Goal: Information Seeking & Learning: Compare options

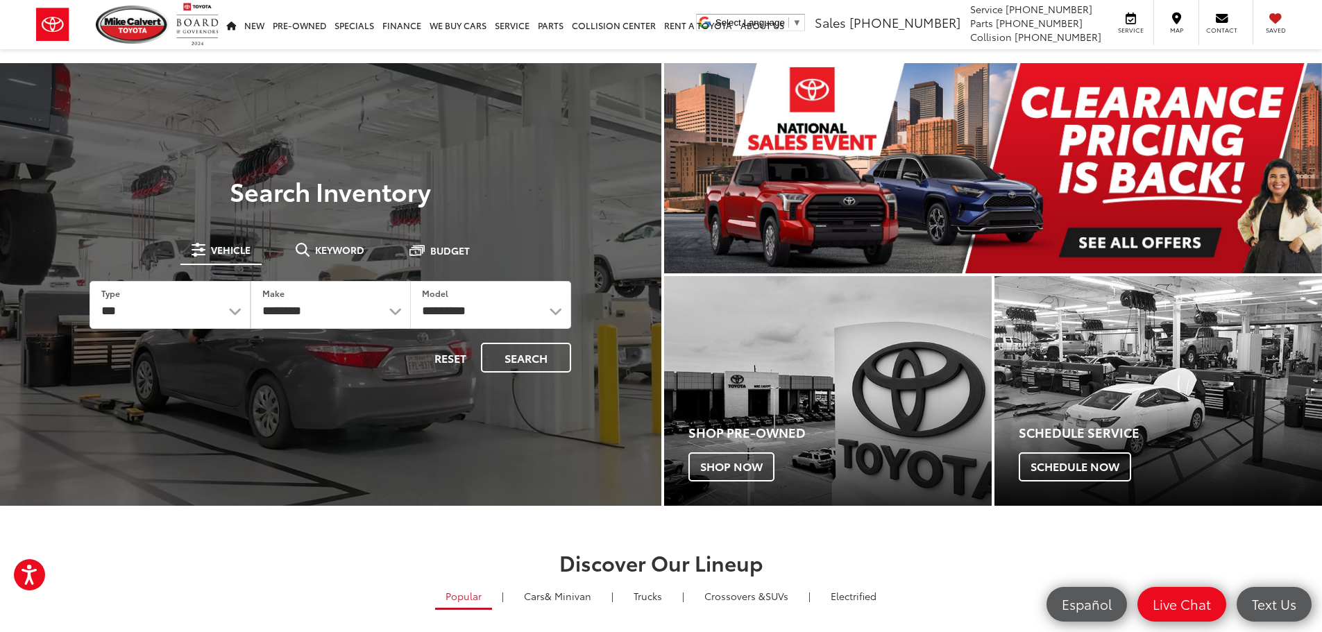
click at [1298, 19] on li "Service Map Contact Saved" at bounding box center [1205, 22] width 194 height 45
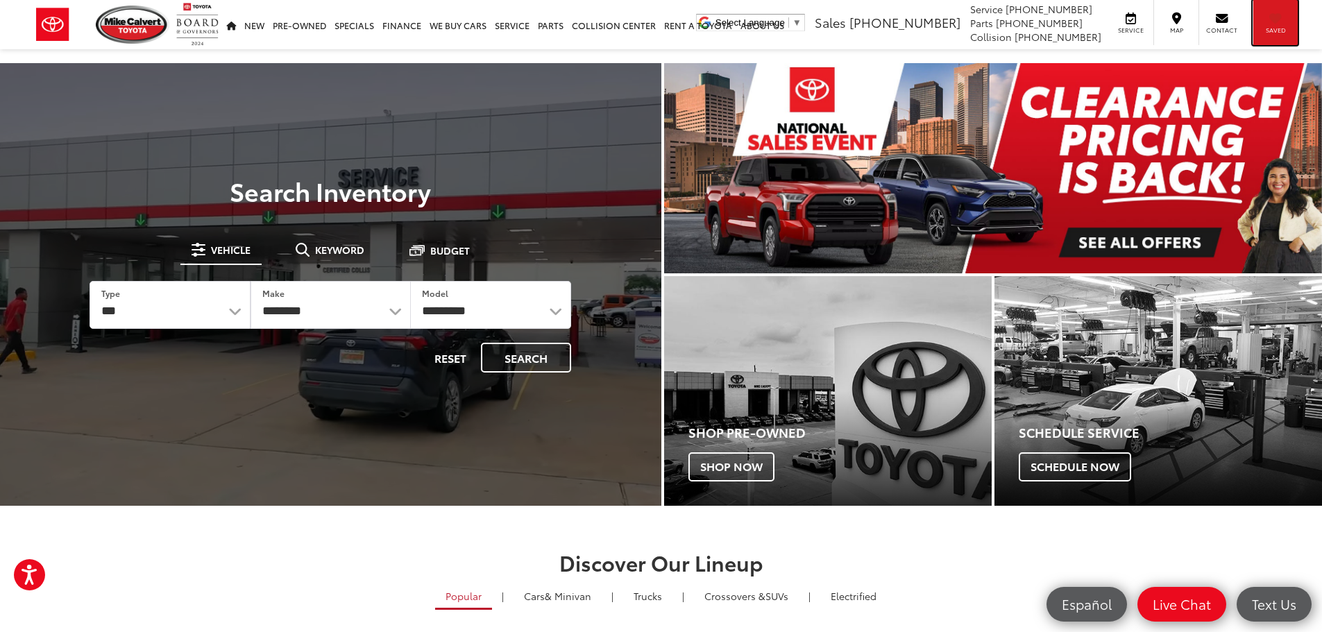
click at [1286, 22] on div "Saved" at bounding box center [1275, 22] width 45 height 45
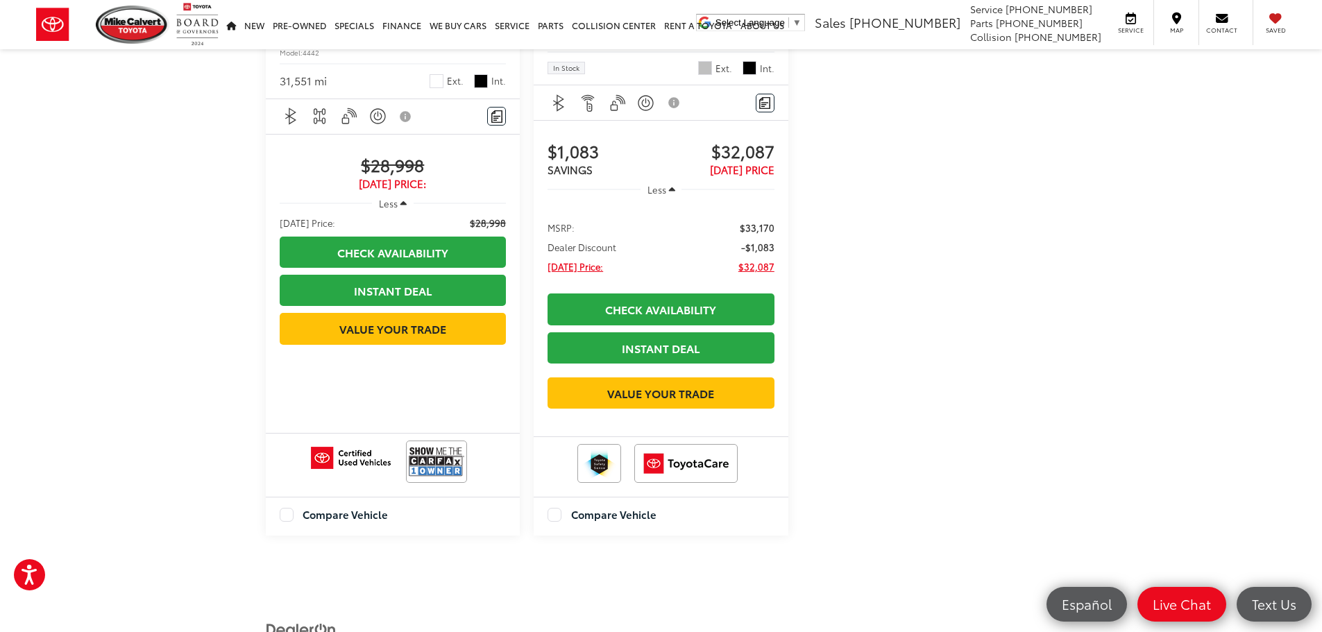
scroll to position [347, 0]
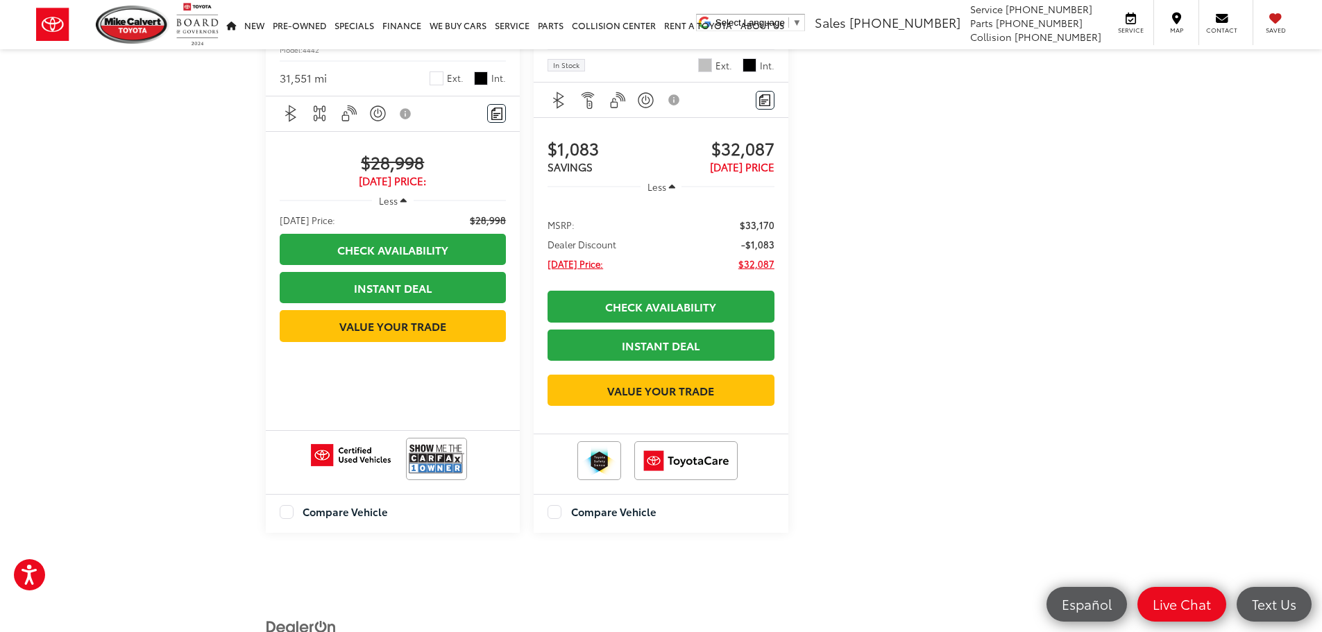
click at [285, 512] on label "Compare Vehicle" at bounding box center [334, 512] width 109 height 14
click at [555, 510] on label "Compare Vehicle" at bounding box center [602, 512] width 109 height 14
click at [734, 521] on button "View comparison" at bounding box center [733, 514] width 84 height 15
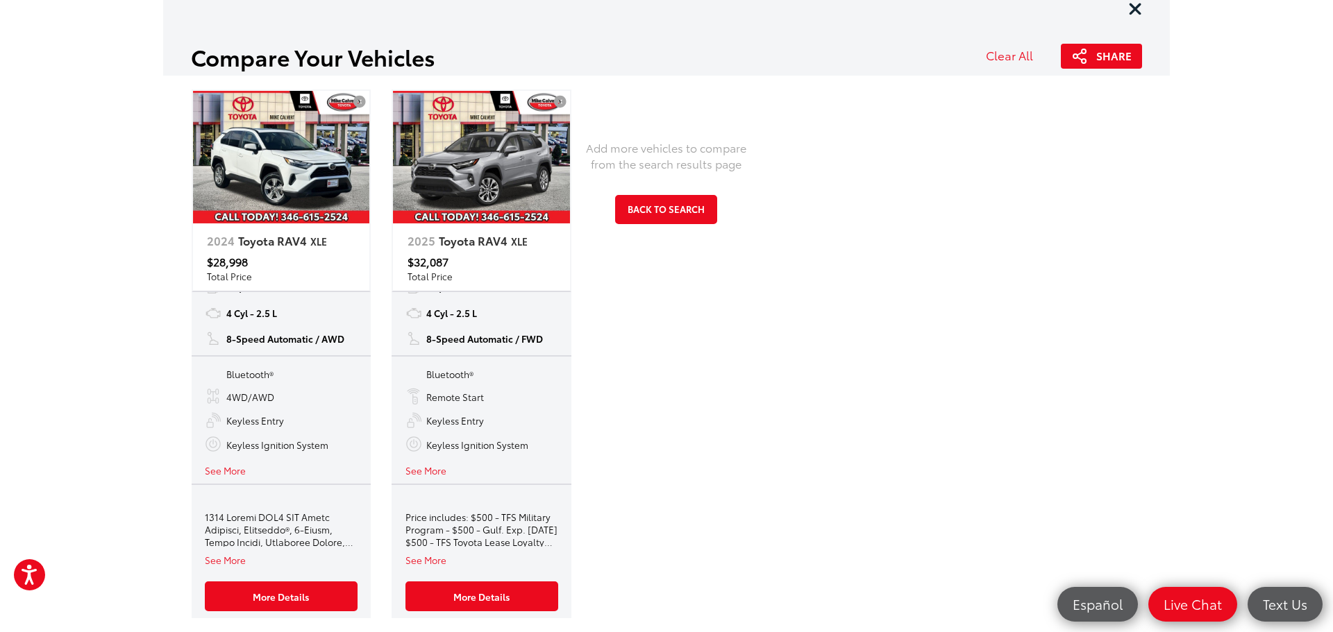
scroll to position [103, 0]
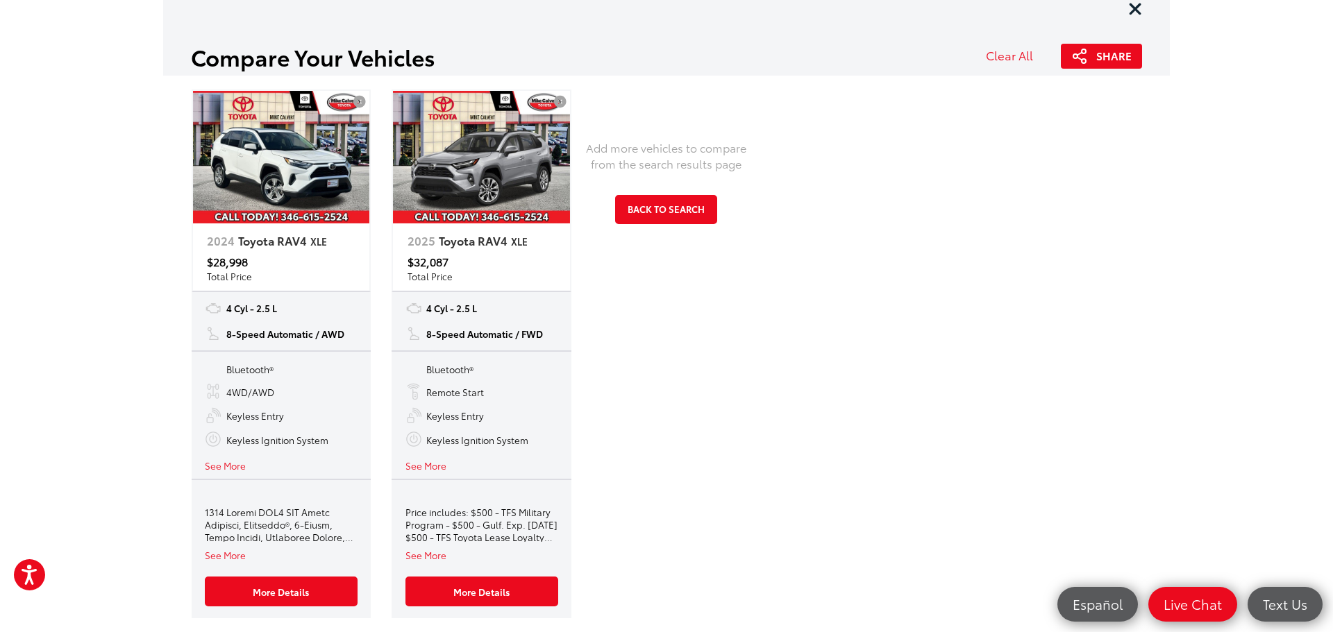
click at [237, 468] on button "See More" at bounding box center [225, 465] width 41 height 13
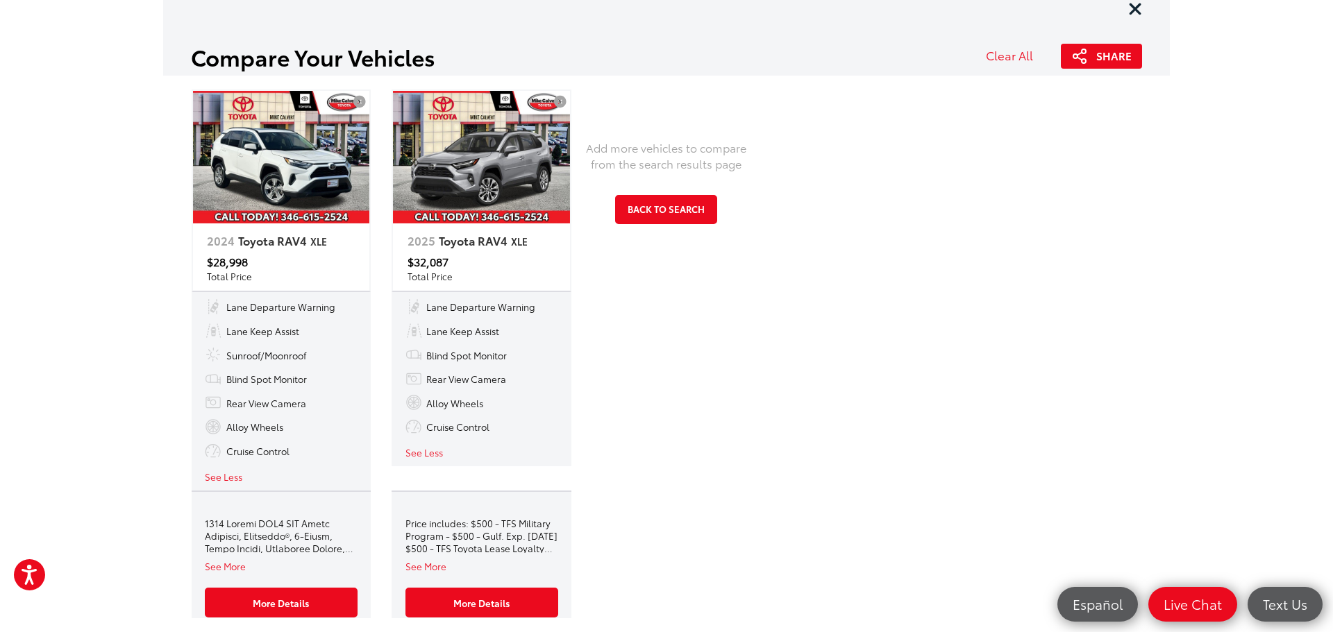
scroll to position [343, 0]
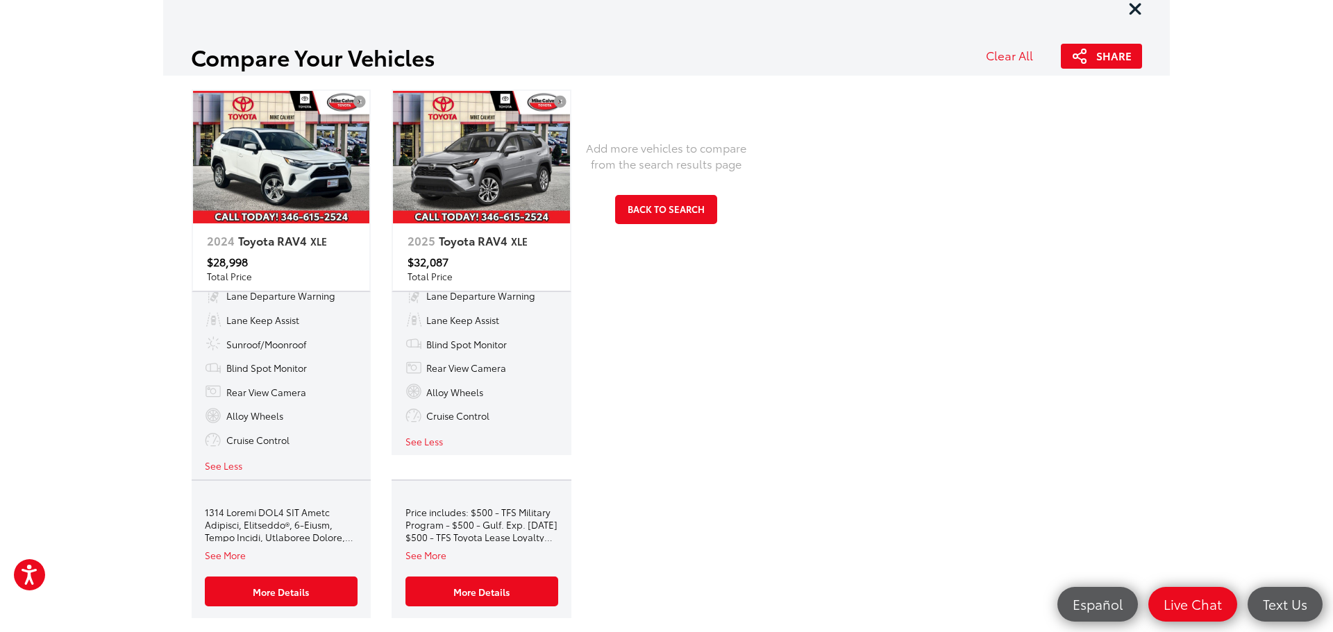
click at [436, 552] on button "See More" at bounding box center [425, 554] width 41 height 13
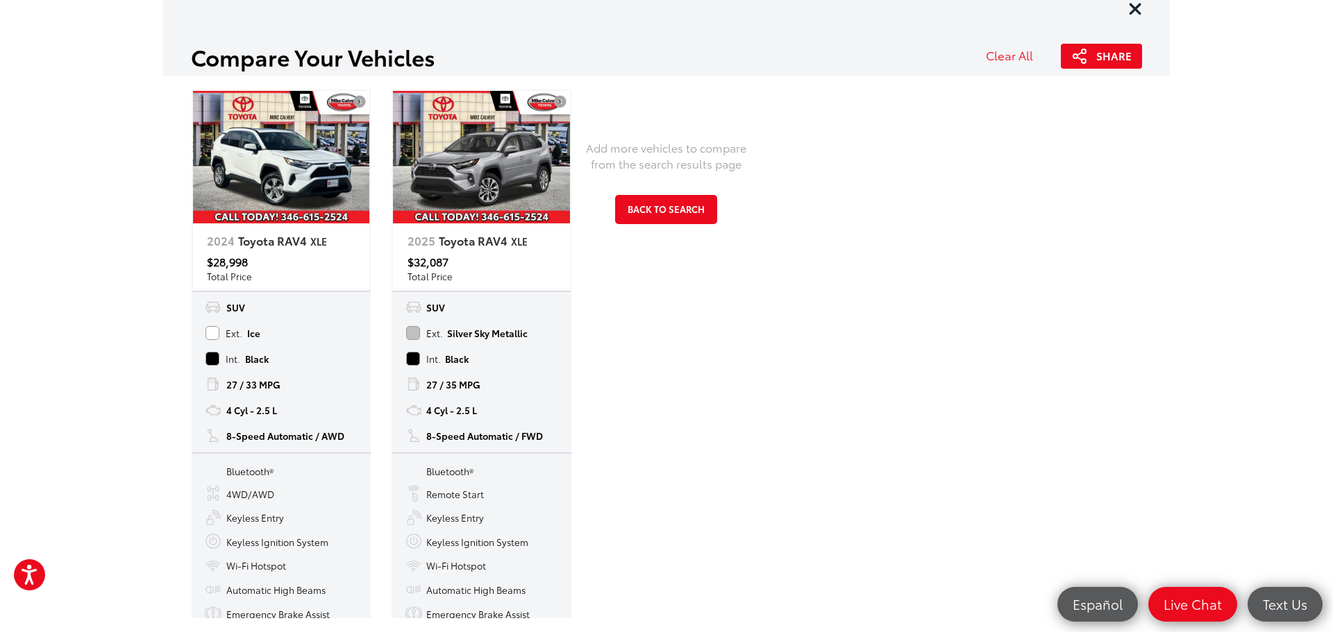
scroll to position [0, 0]
click at [467, 170] on img at bounding box center [481, 157] width 177 height 133
click at [480, 186] on img at bounding box center [481, 157] width 177 height 133
click at [469, 244] on span "Toyota RAV4" at bounding box center [475, 241] width 72 height 16
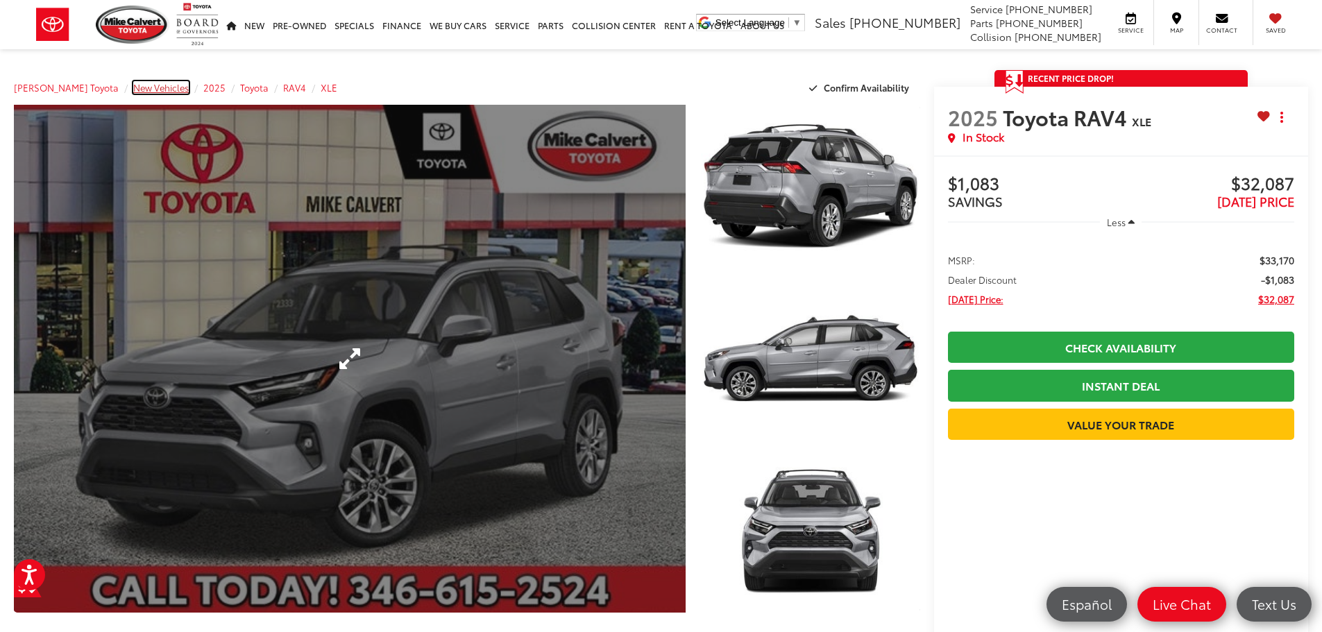
drag, startPoint x: 156, startPoint y: 85, endPoint x: 591, endPoint y: 426, distance: 552.9
click at [156, 85] on span "New Vehicles" at bounding box center [161, 87] width 56 height 12
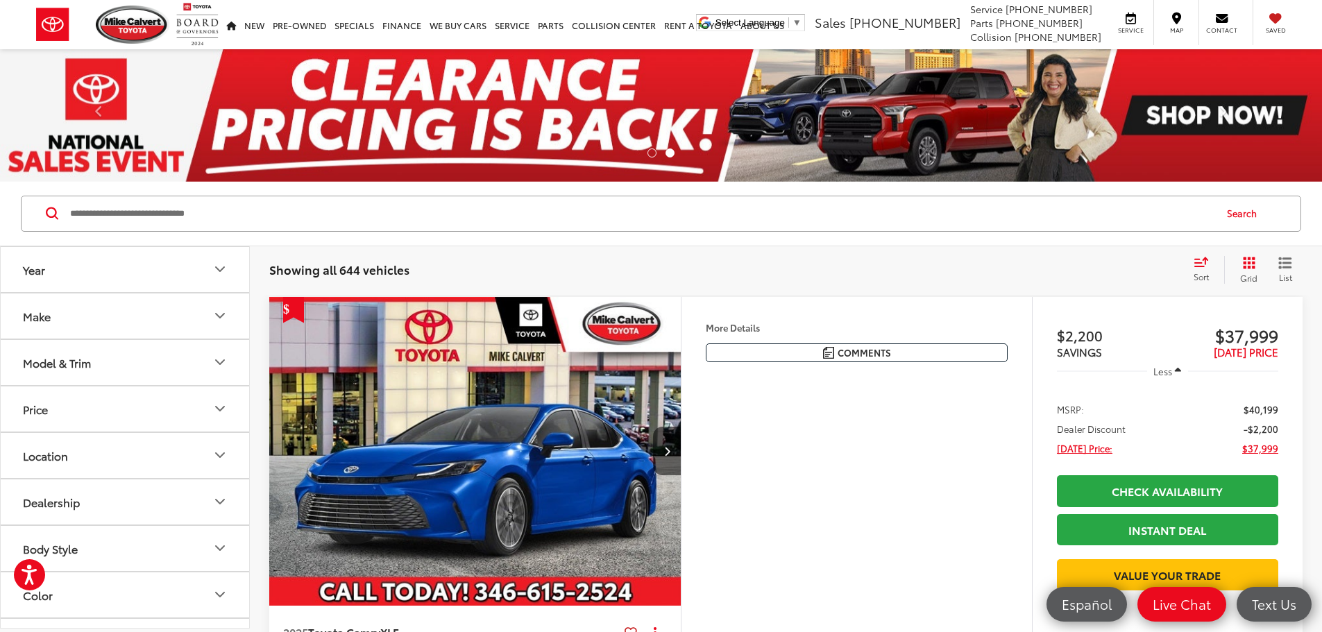
click at [112, 314] on button "Make" at bounding box center [126, 316] width 250 height 45
click at [106, 279] on button "Year" at bounding box center [126, 269] width 250 height 45
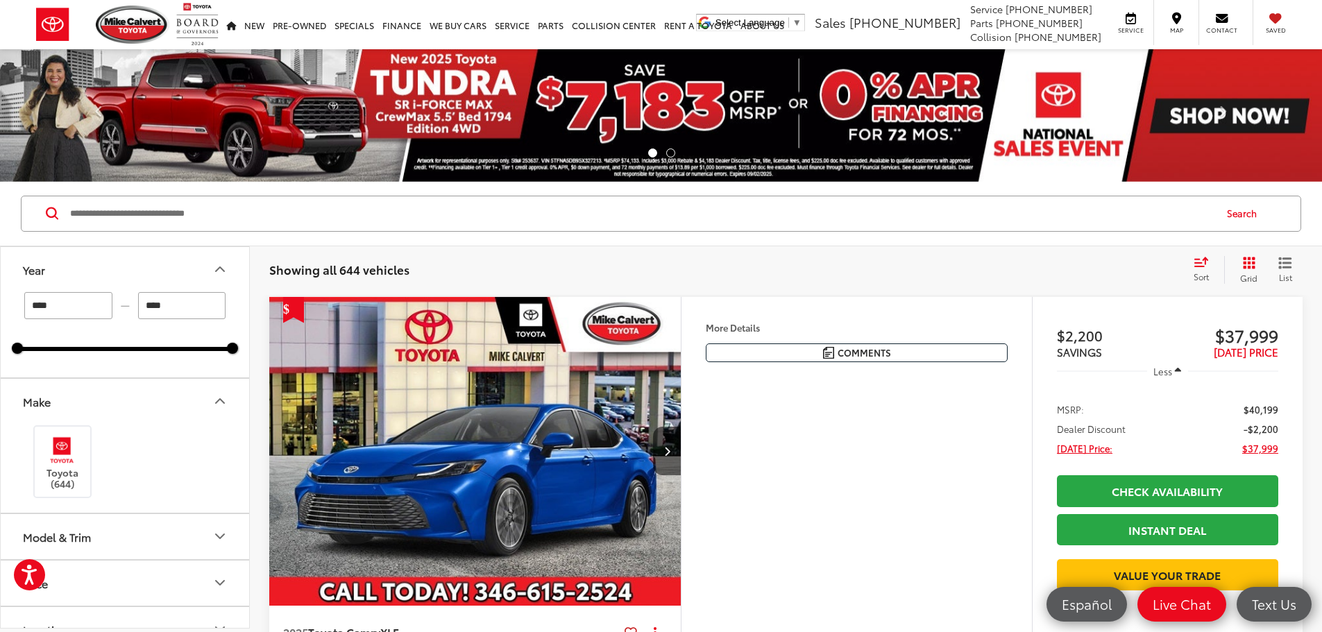
drag, startPoint x: 1, startPoint y: 303, endPoint x: -28, endPoint y: 303, distance: 29.2
click at [0, 303] on html "For screen-reader mode - click the first button of the website Accessibility Sc…" at bounding box center [661, 316] width 1322 height 632
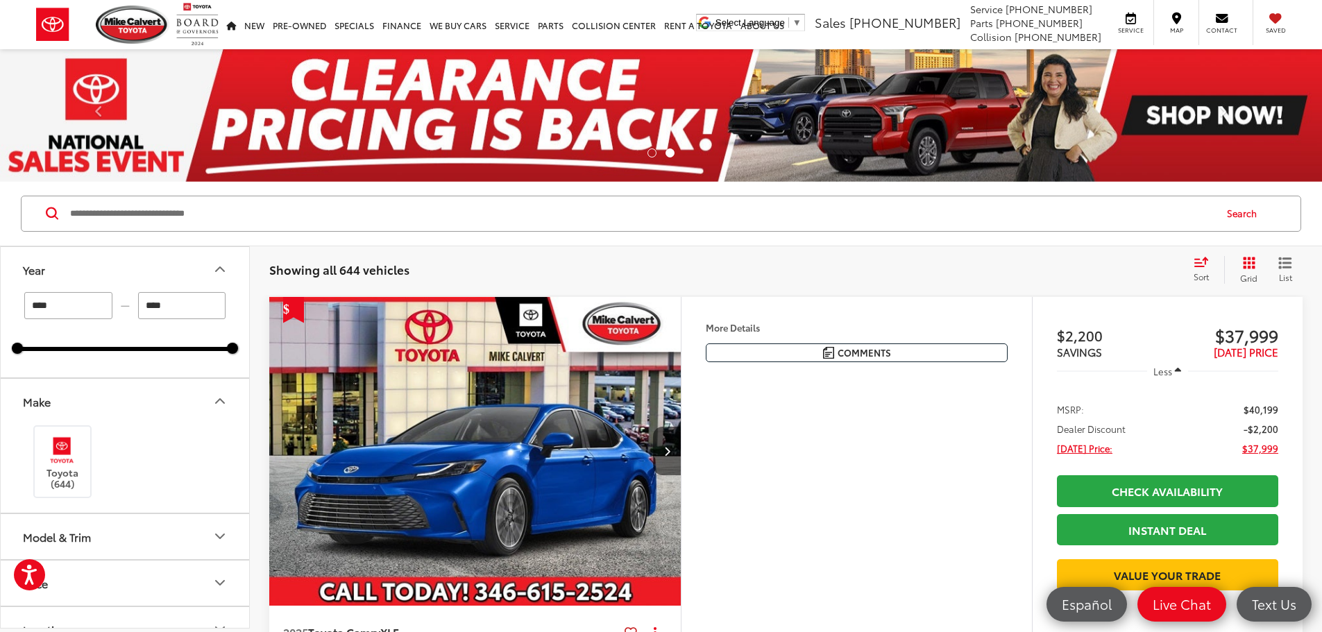
type input "****"
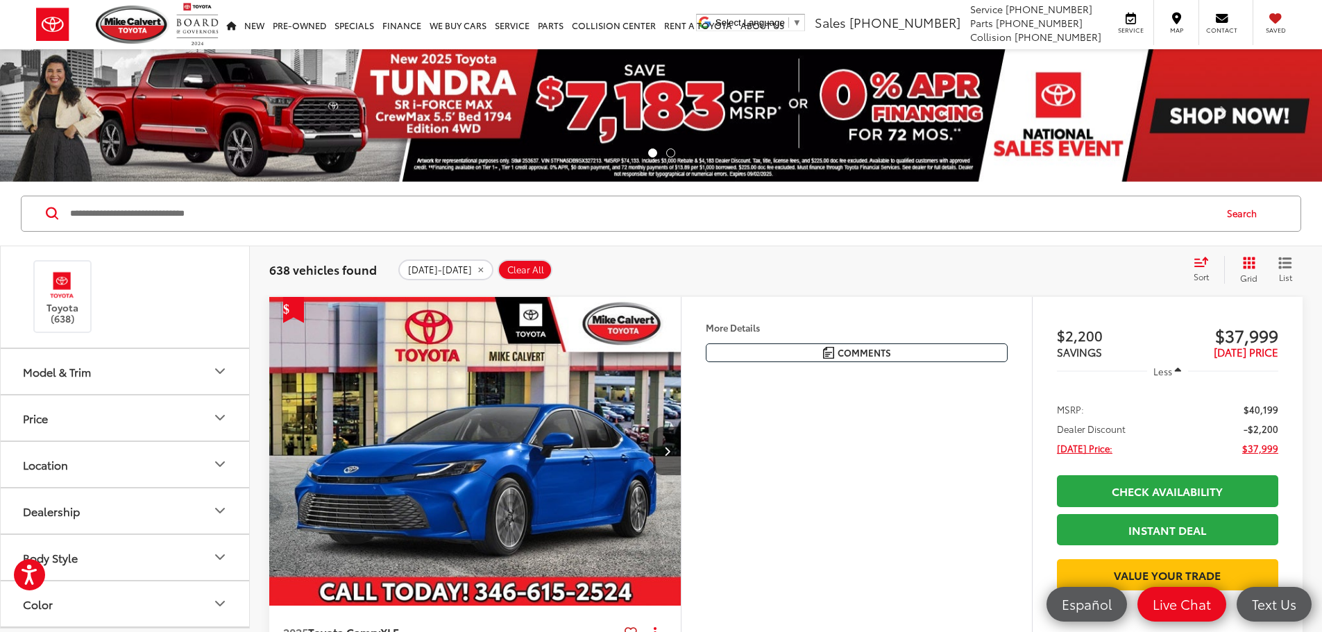
scroll to position [208, 0]
click at [124, 328] on button "Model & Trim" at bounding box center [126, 328] width 250 height 45
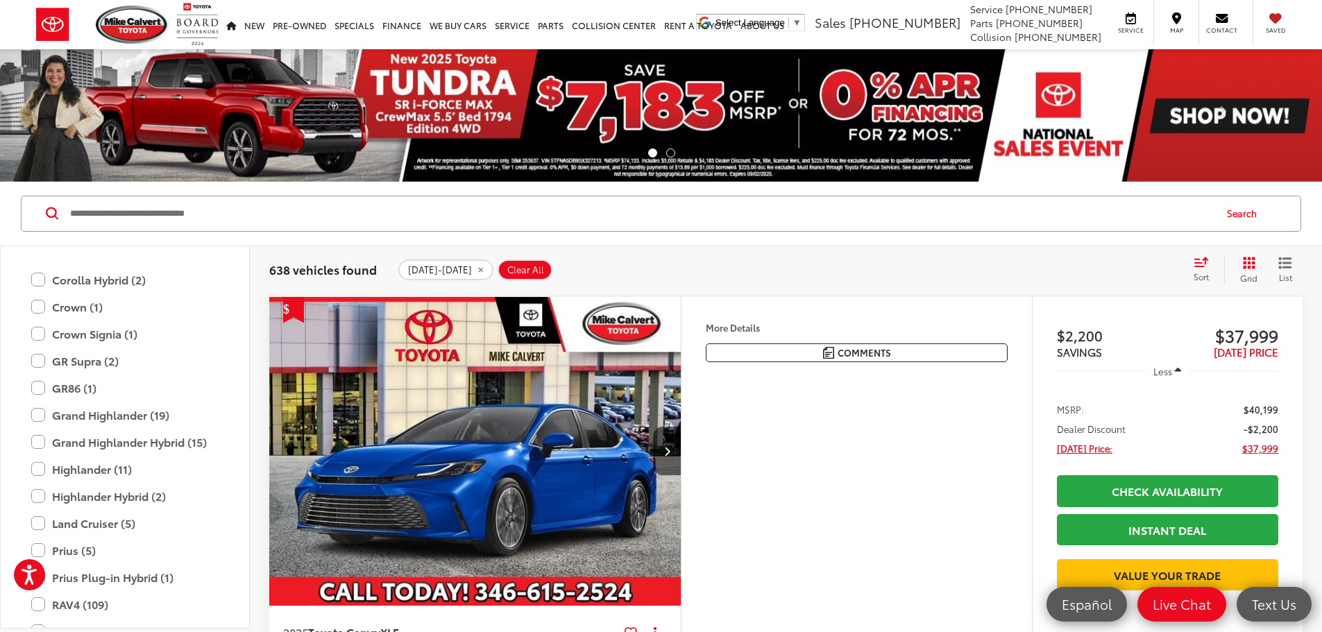
scroll to position [616, 0]
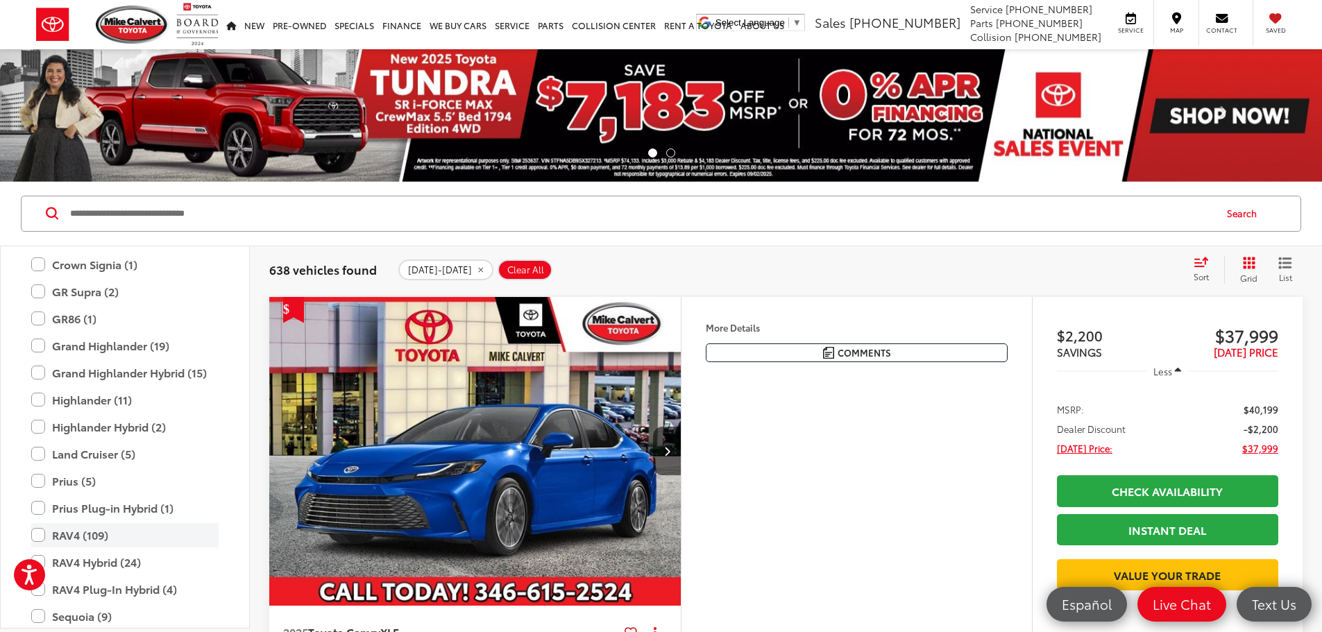
click at [60, 534] on label "RAV4 (109)" at bounding box center [124, 535] width 187 height 24
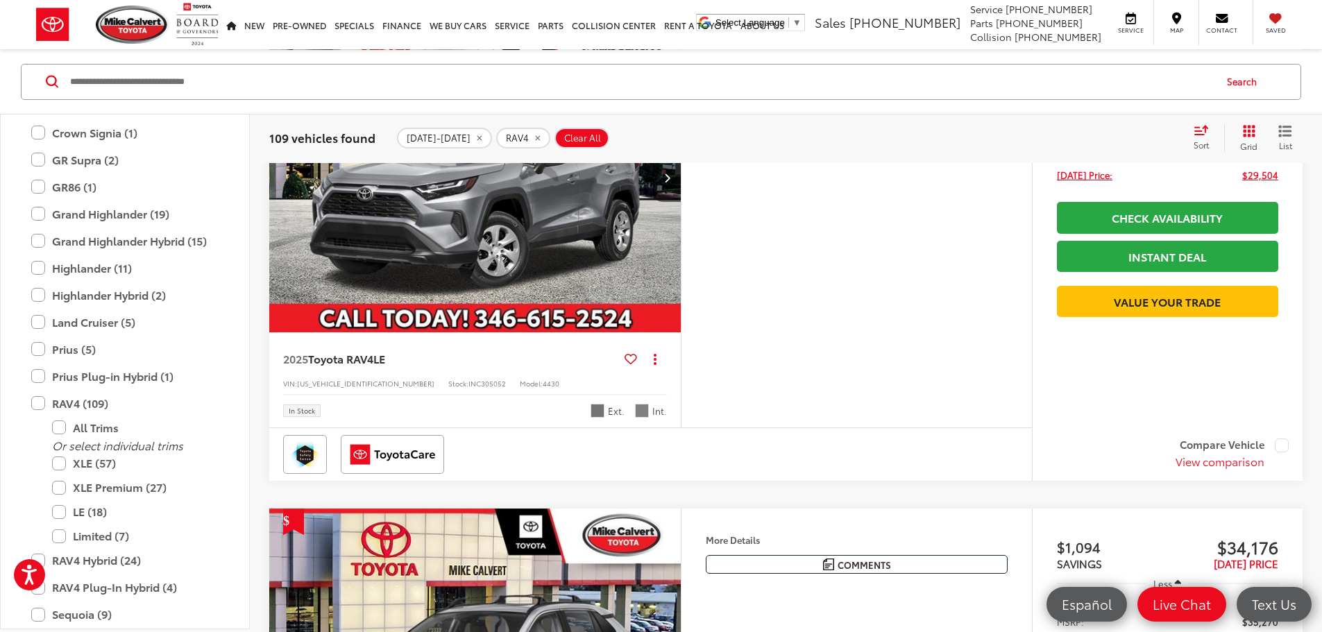
scroll to position [278, 0]
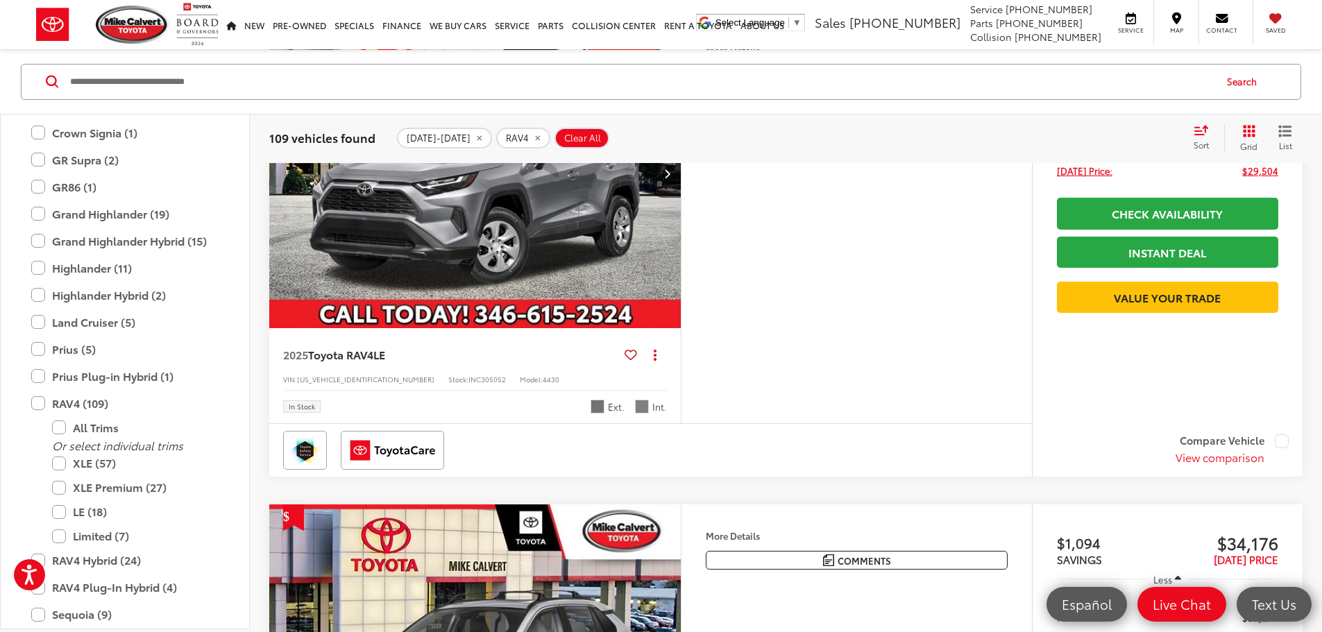
click at [494, 308] on img "2025 Toyota RAV4 LE 0" at bounding box center [476, 174] width 414 height 310
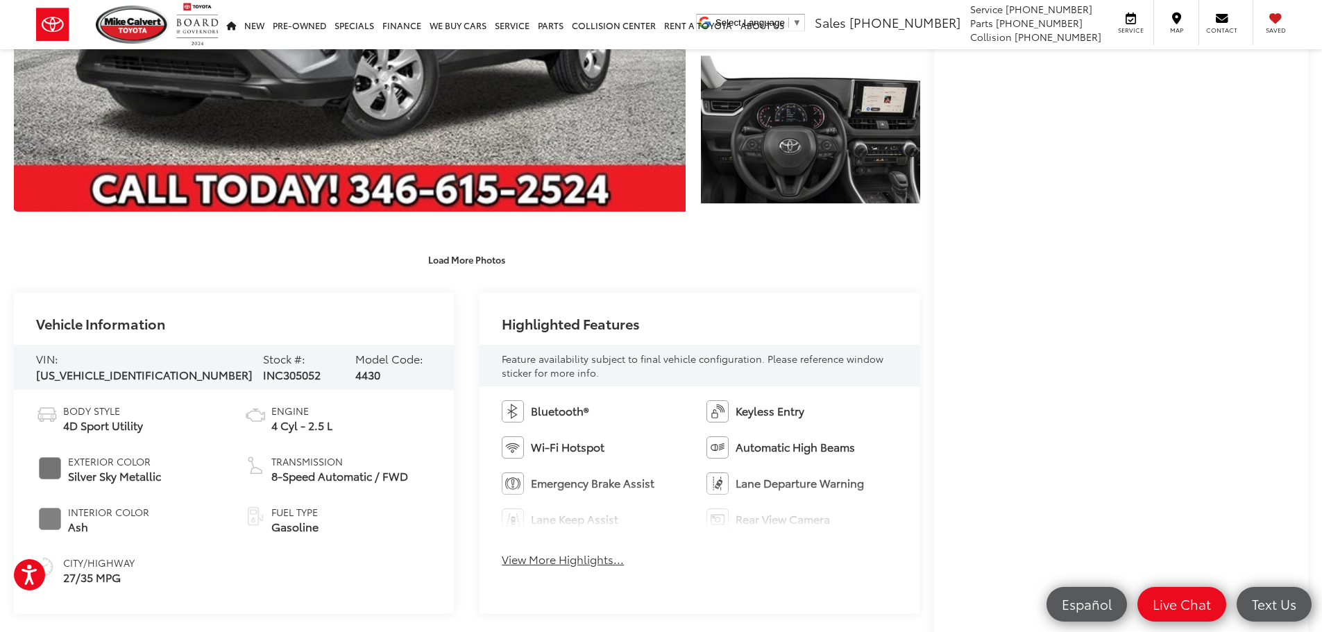
scroll to position [486, 0]
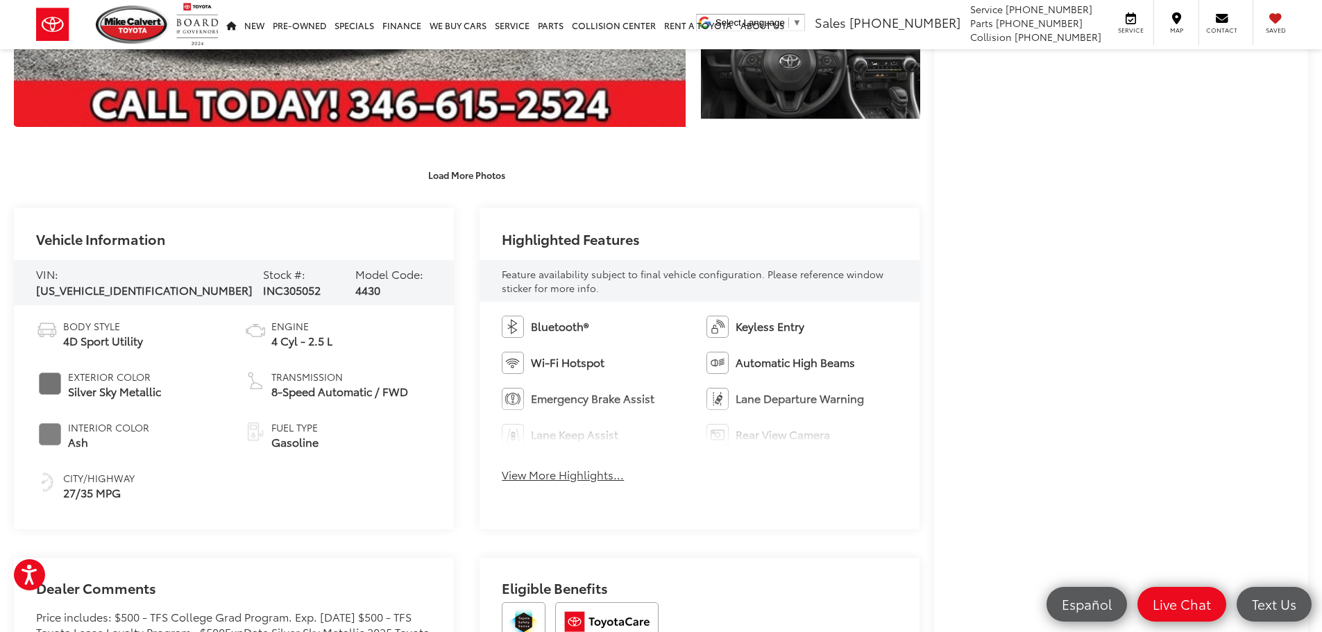
click at [554, 479] on button "View More Highlights..." at bounding box center [563, 475] width 122 height 16
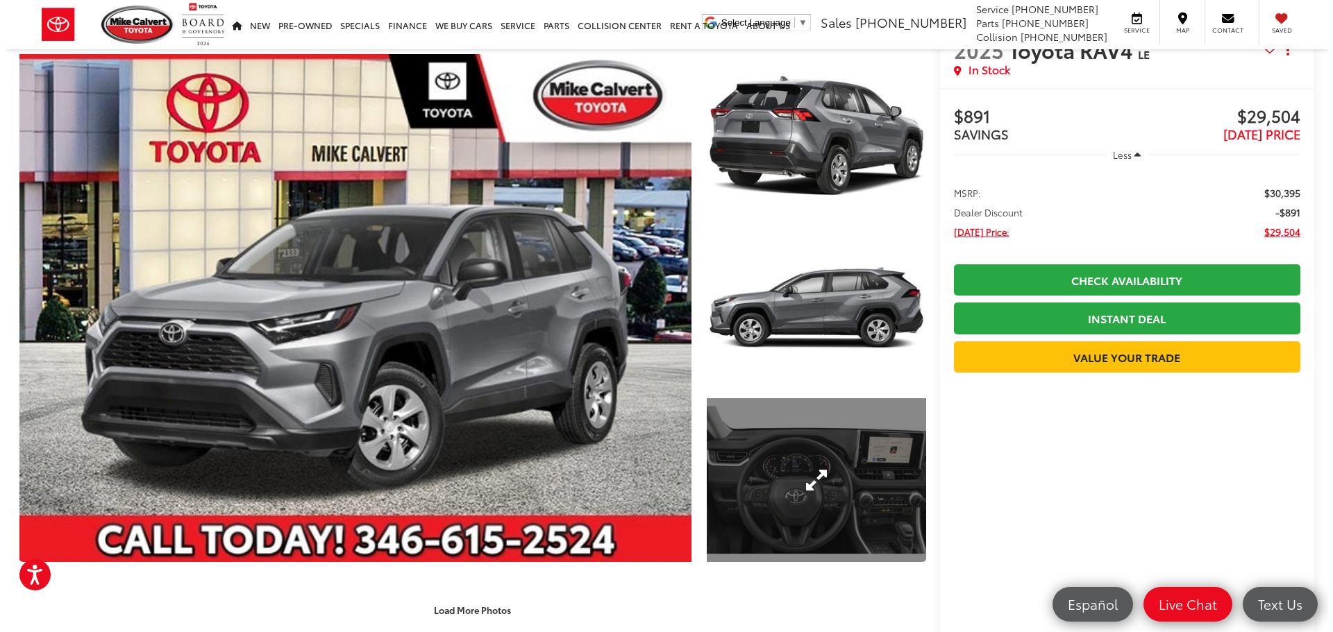
scroll to position [0, 0]
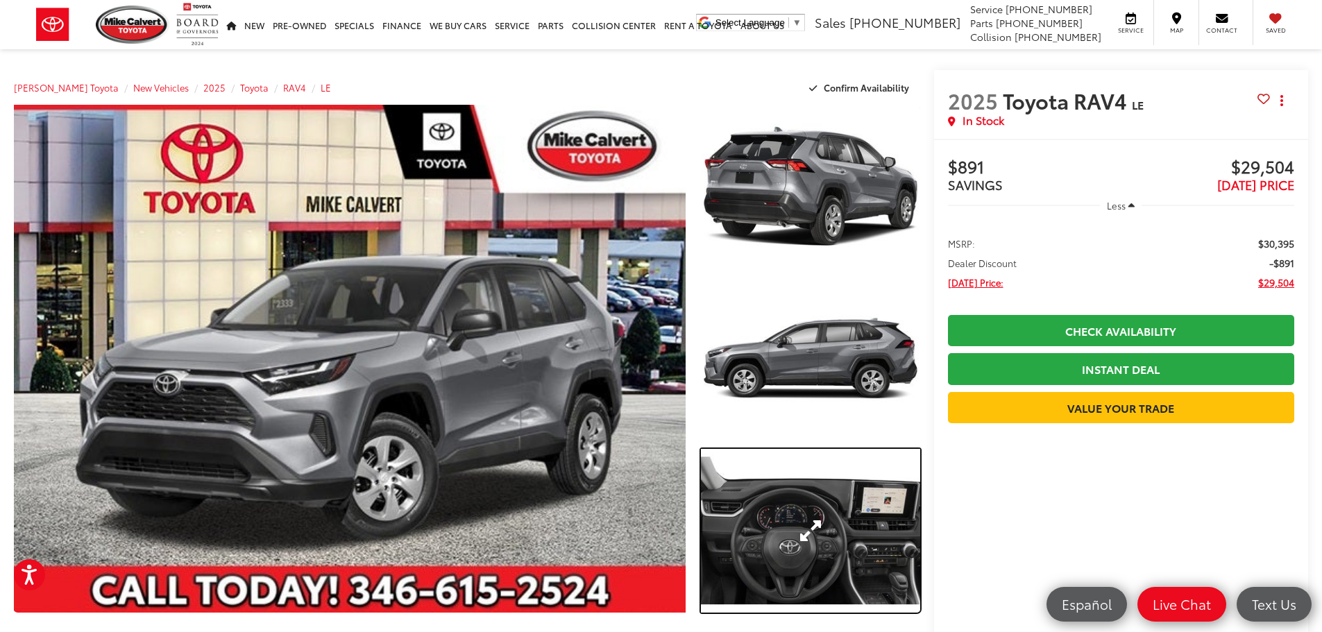
click at [807, 523] on link "Expand Photo 3" at bounding box center [810, 531] width 219 height 165
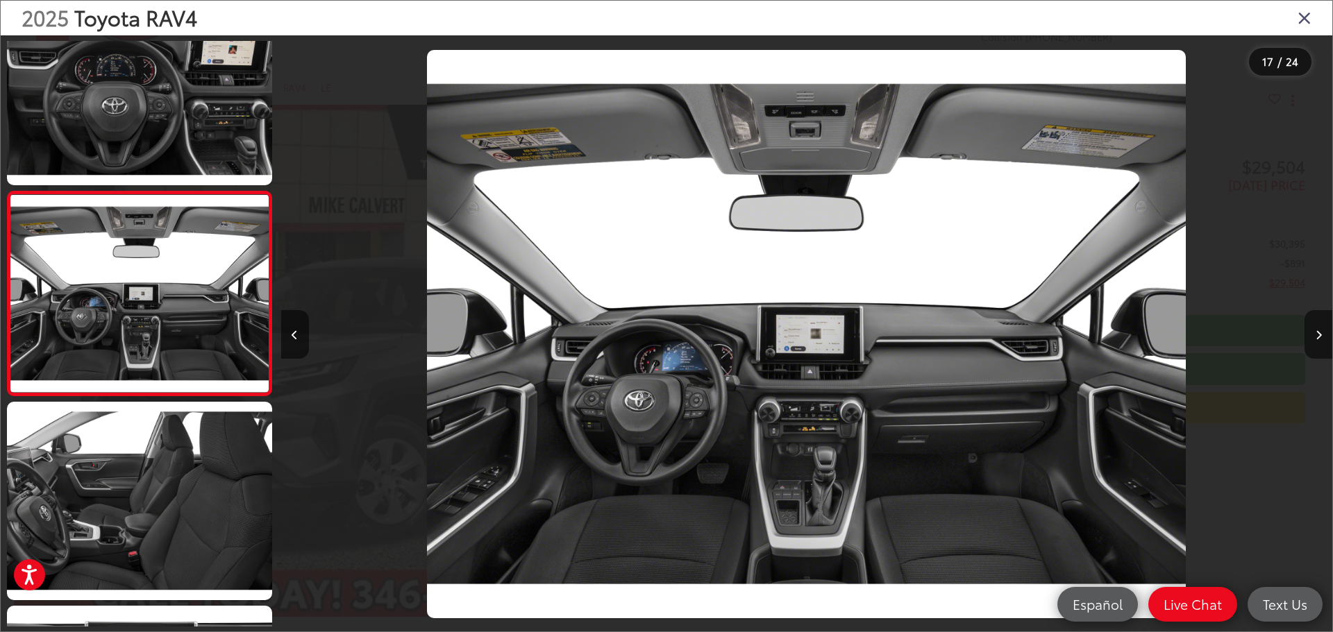
click at [1303, 22] on icon "Close gallery" at bounding box center [1304, 17] width 14 height 18
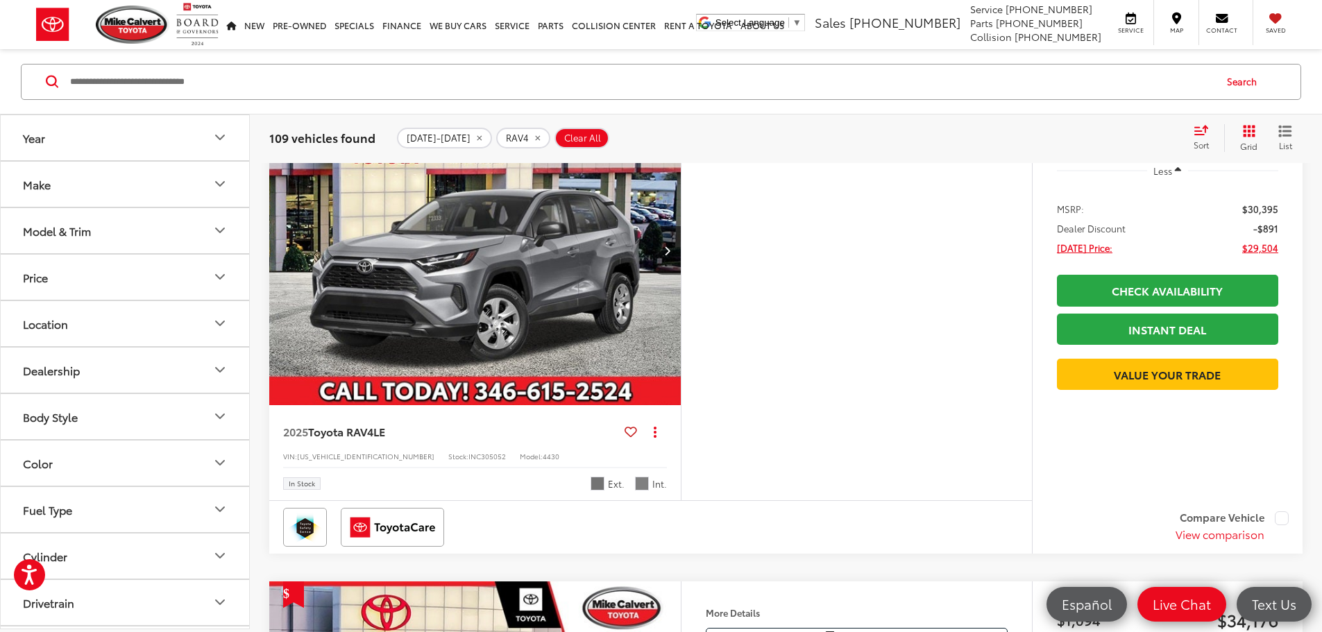
scroll to position [271, 0]
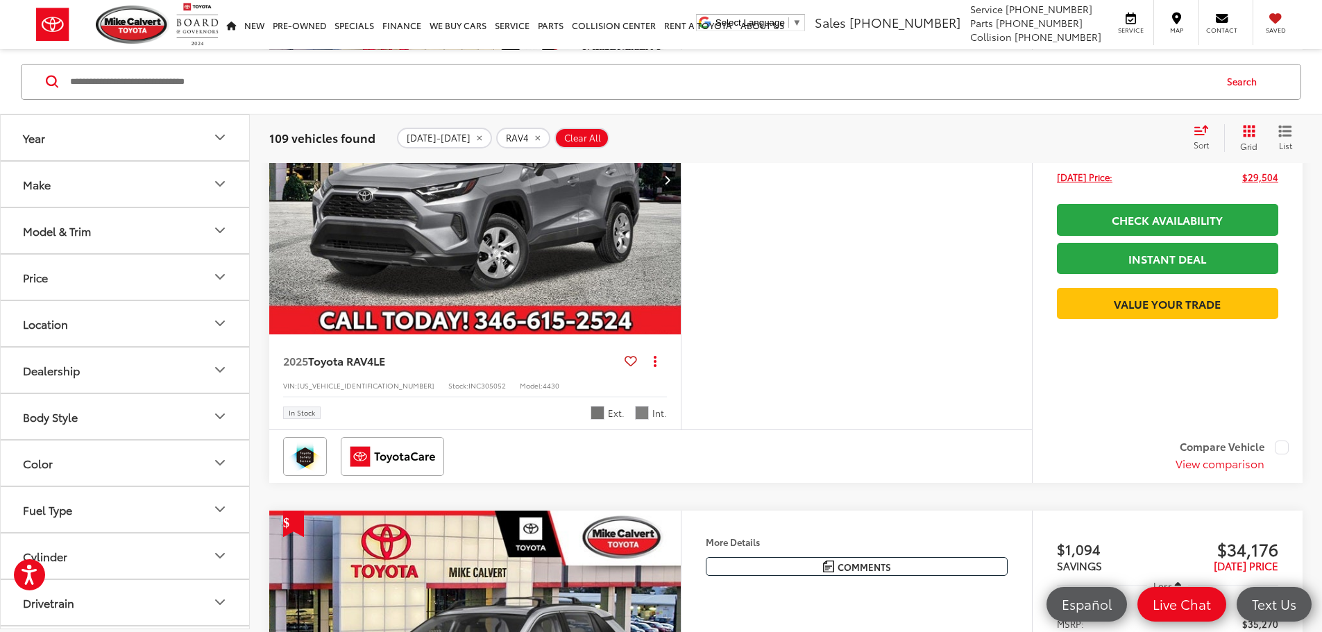
click at [110, 471] on button "Color" at bounding box center [126, 462] width 250 height 45
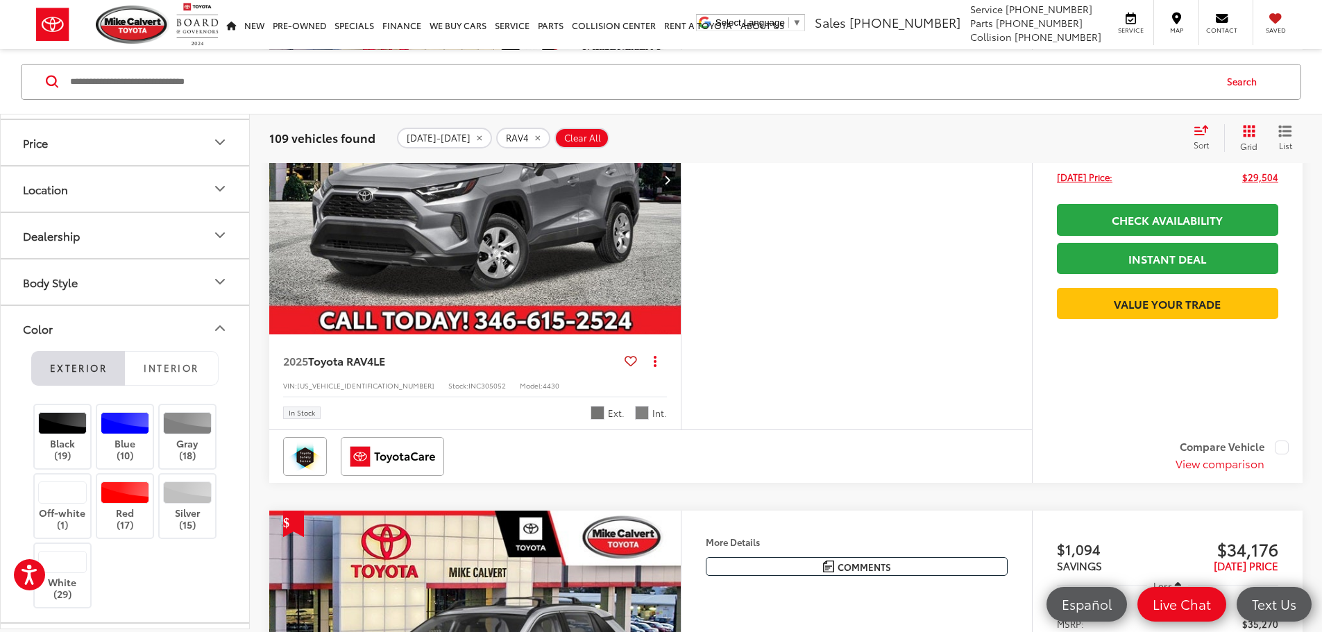
scroll to position [208, 0]
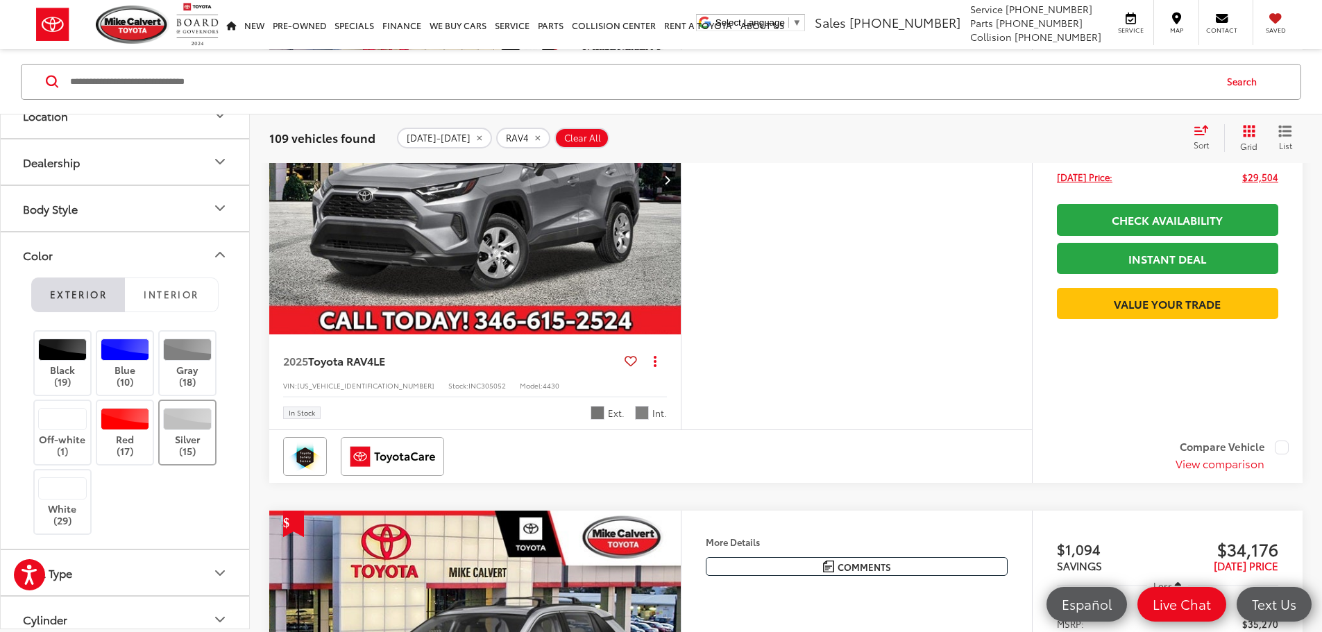
click at [196, 428] on div at bounding box center [187, 419] width 49 height 22
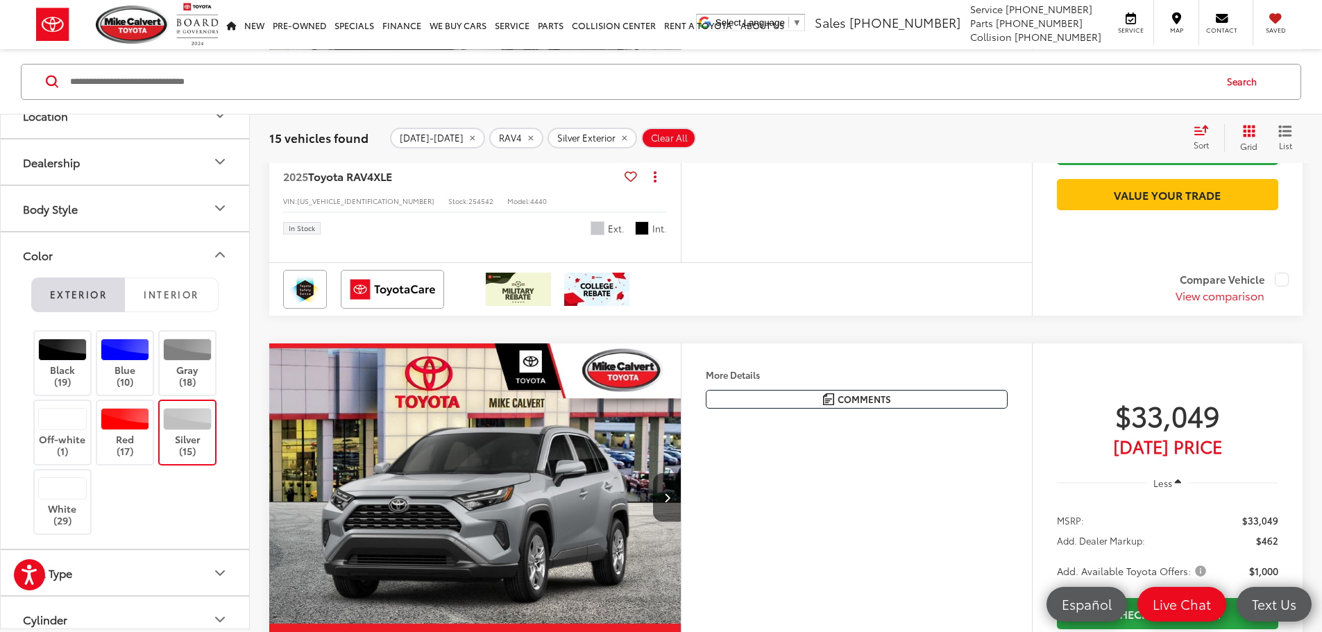
scroll to position [1938, 0]
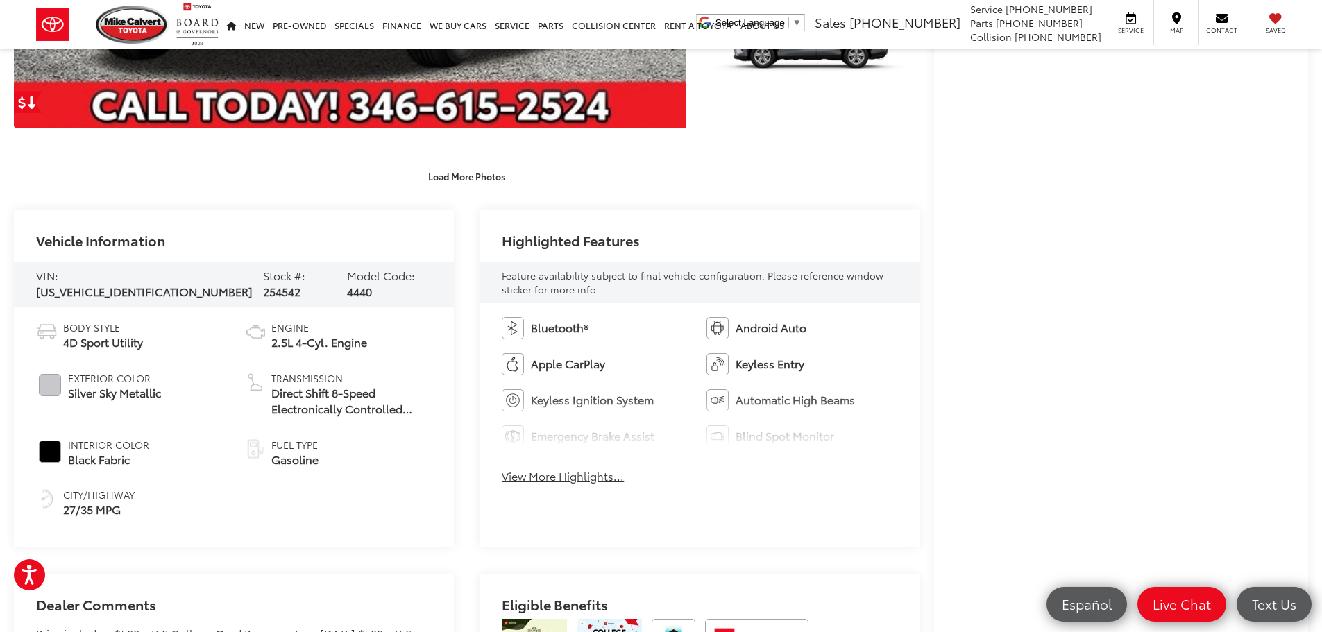
scroll to position [486, 0]
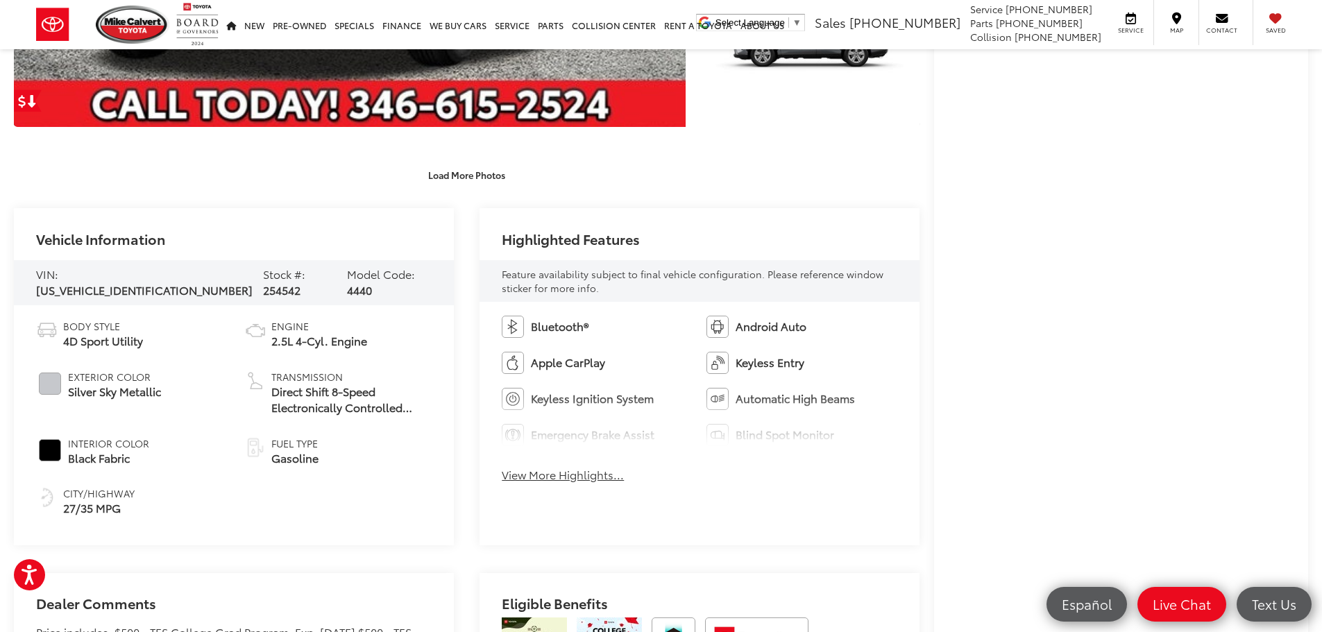
click at [606, 478] on button "View More Highlights..." at bounding box center [563, 475] width 122 height 16
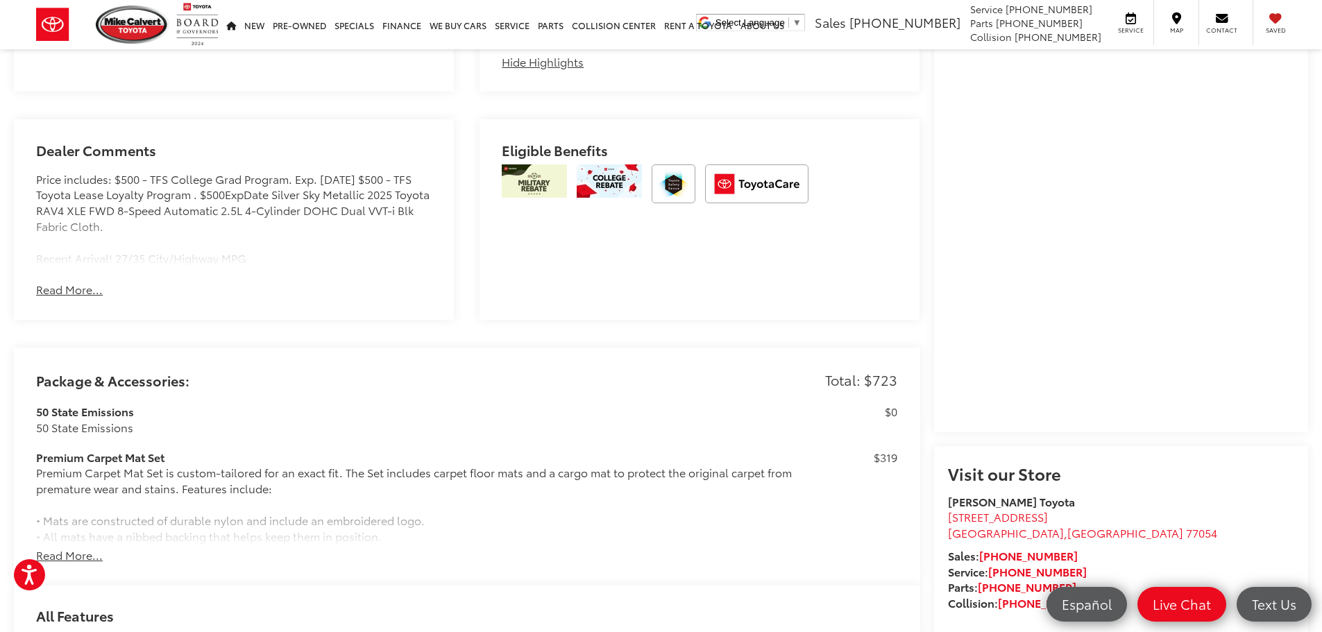
scroll to position [972, 0]
click at [90, 552] on button "Read More..." at bounding box center [69, 555] width 67 height 16
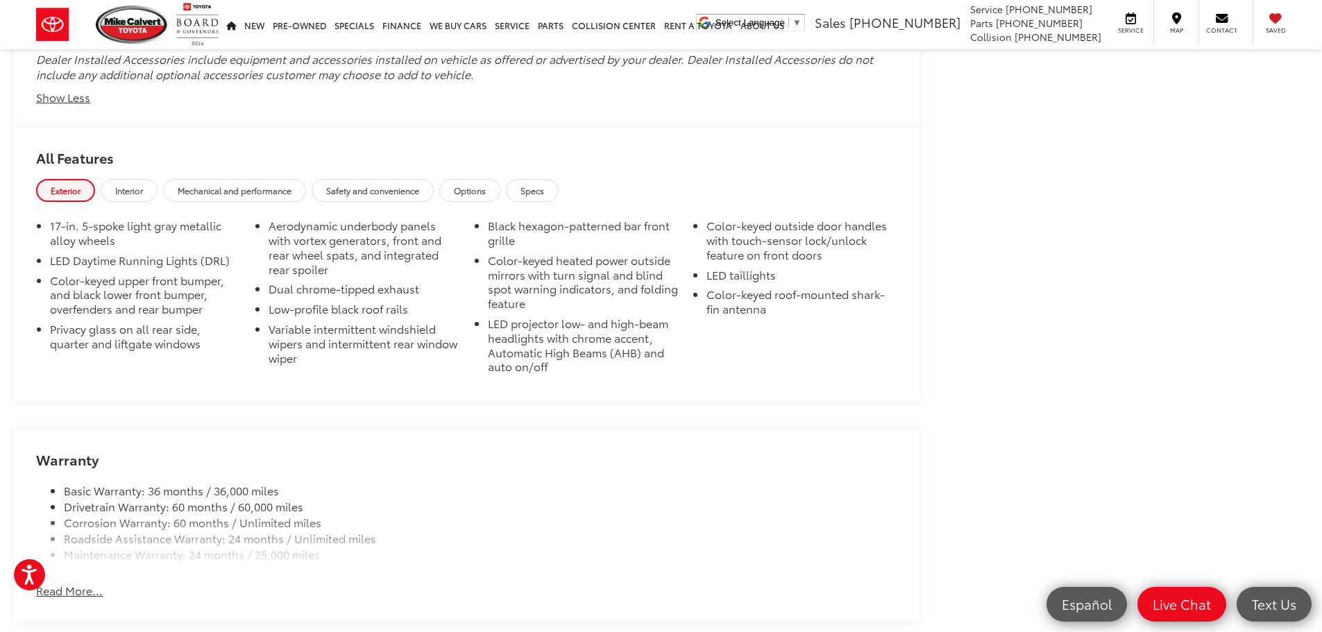
scroll to position [1792, 0]
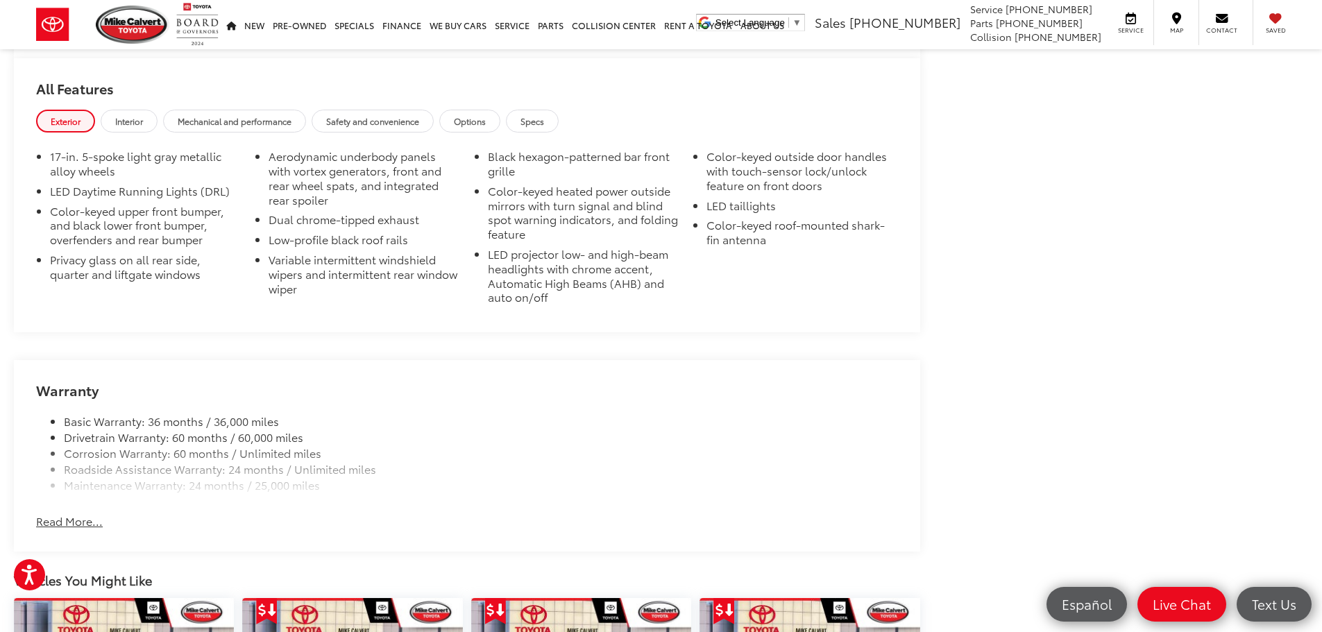
click at [81, 519] on button "Read More..." at bounding box center [69, 522] width 67 height 16
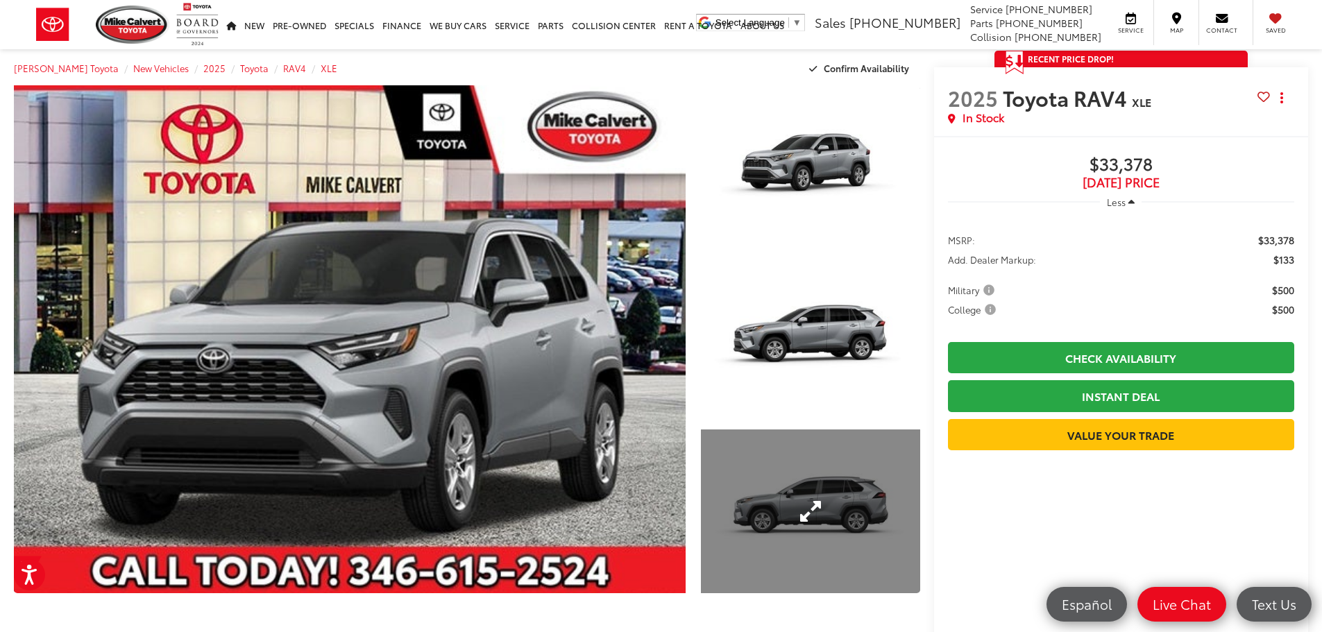
scroll to position [0, 0]
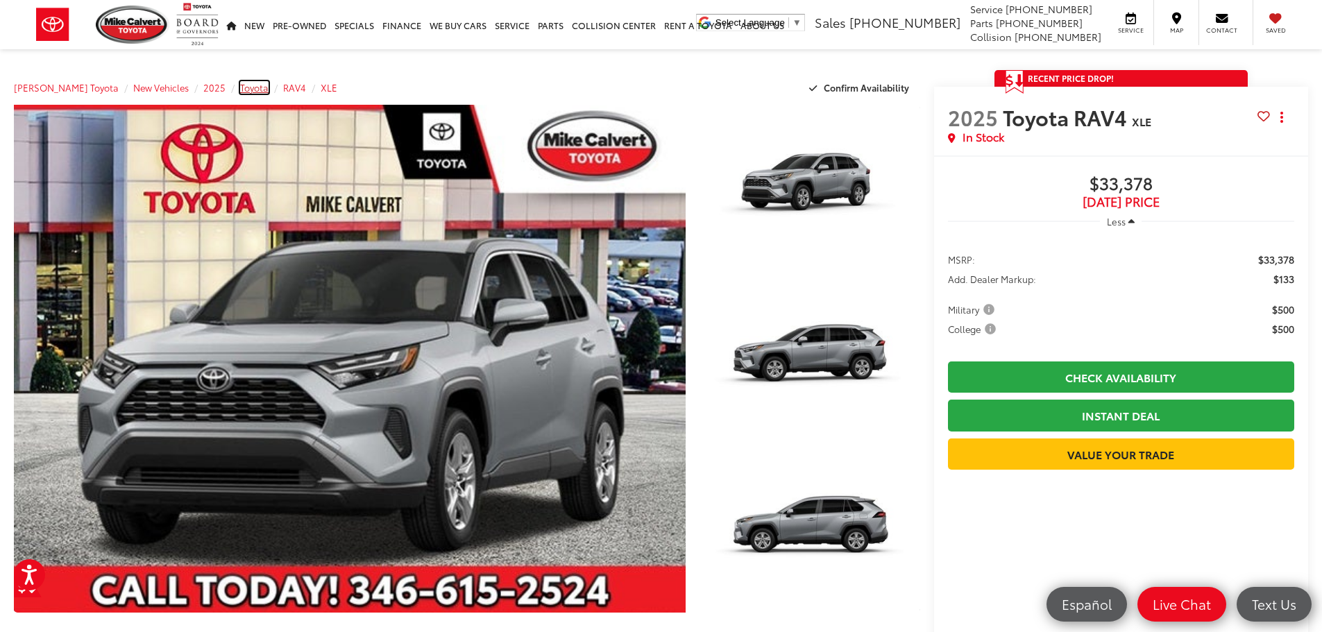
drag, startPoint x: 229, startPoint y: 91, endPoint x: 231, endPoint y: 99, distance: 7.9
click at [240, 91] on span "Toyota" at bounding box center [254, 87] width 28 height 12
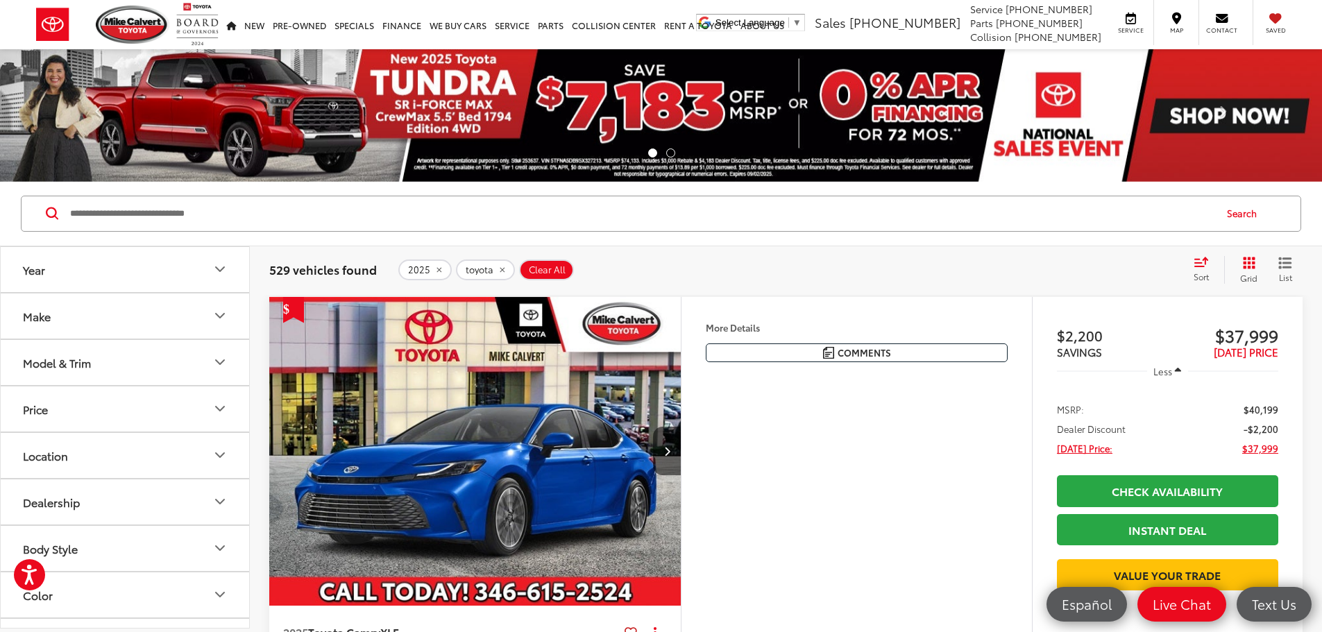
click at [67, 360] on div "Model & Trim" at bounding box center [57, 362] width 68 height 13
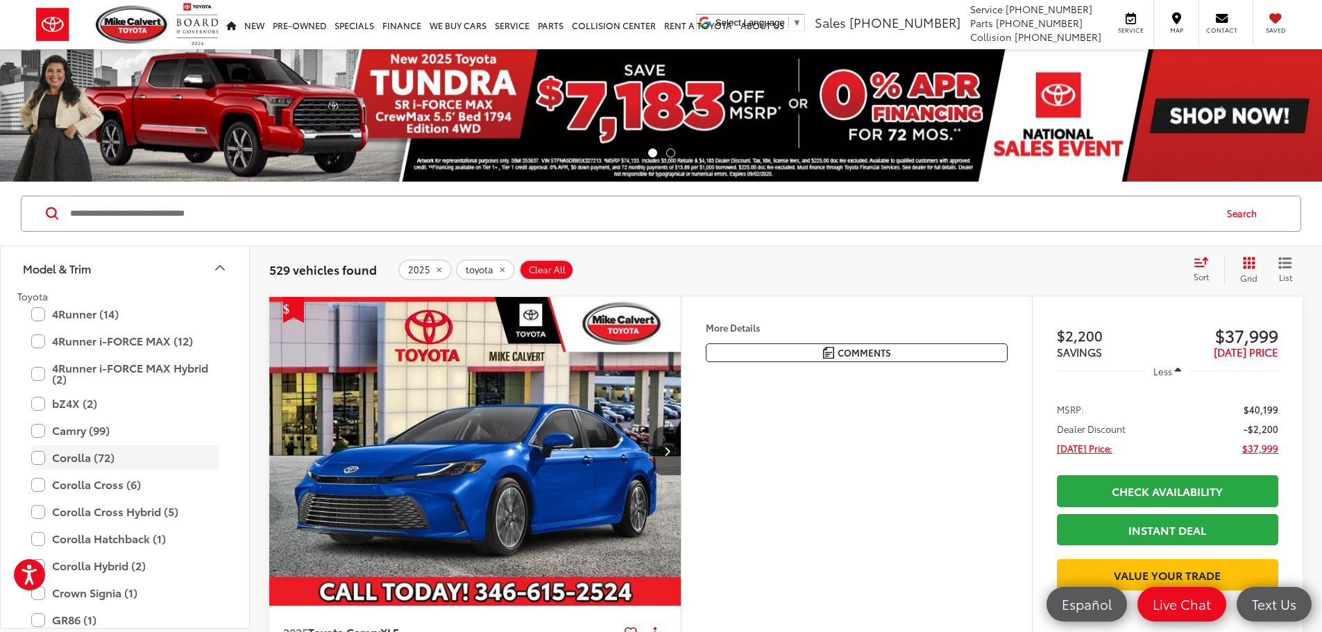
scroll to position [69, 0]
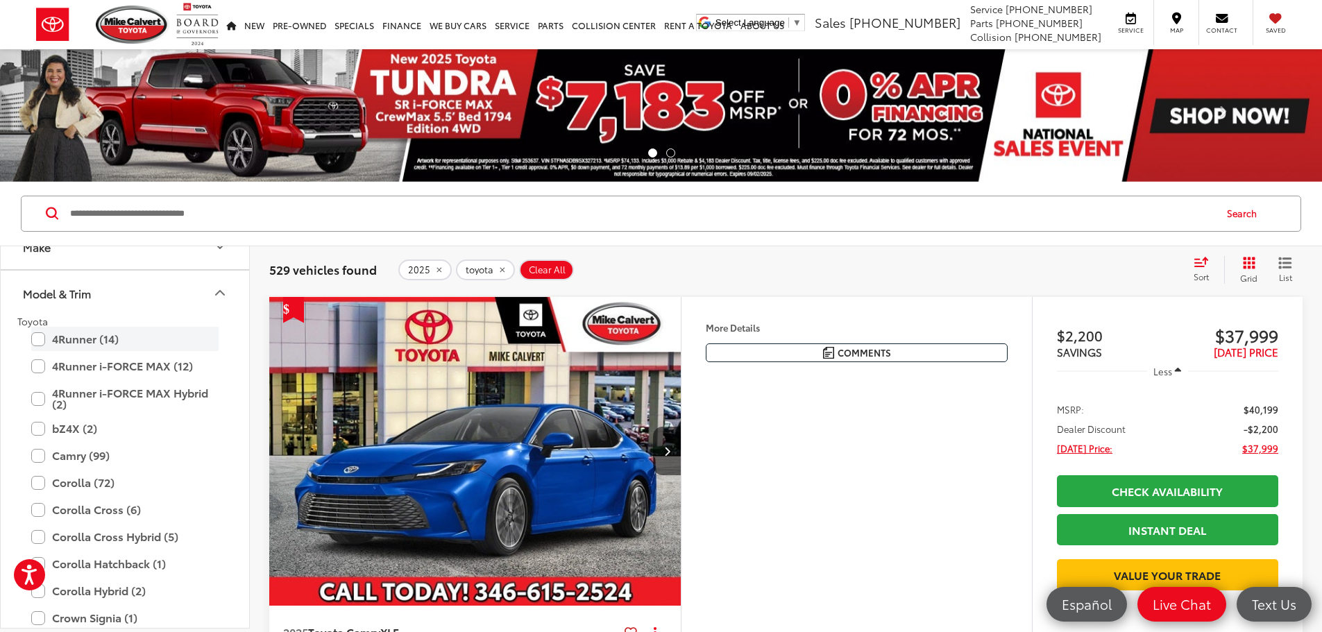
click at [38, 343] on label "4Runner (14)" at bounding box center [124, 339] width 187 height 24
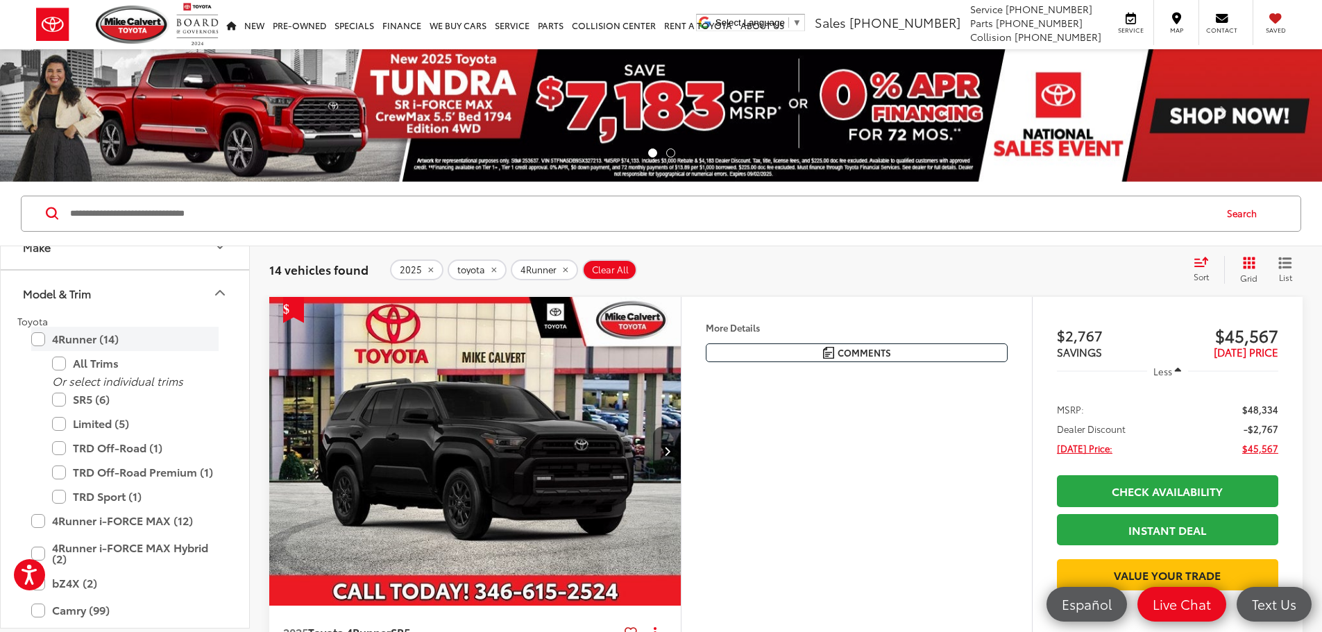
click at [40, 339] on label "4Runner (14)" at bounding box center [124, 339] width 187 height 24
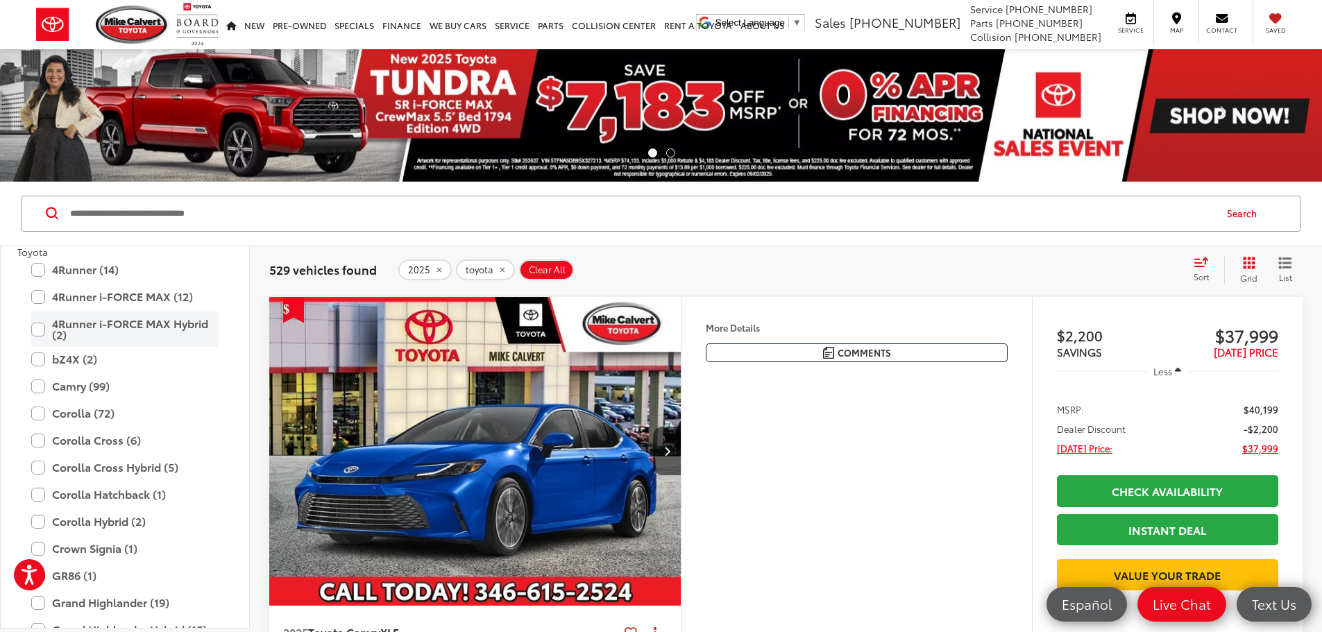
scroll to position [208, 0]
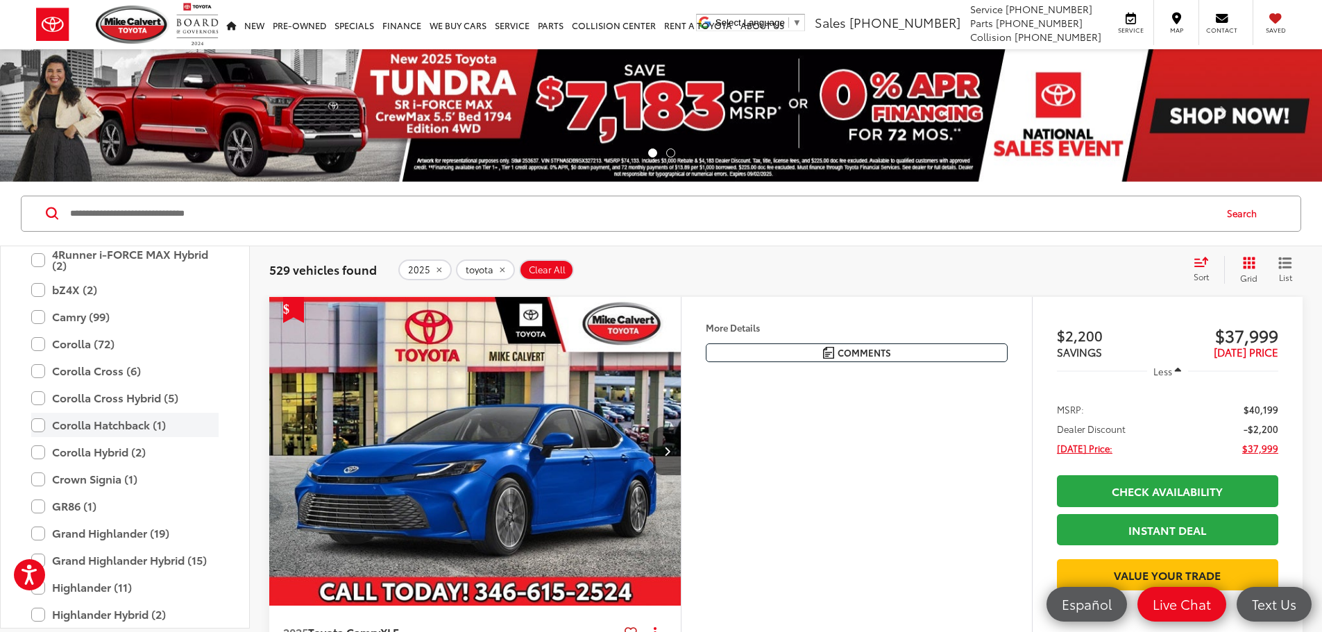
click at [37, 425] on label "Corolla Hatchback (1)" at bounding box center [124, 425] width 187 height 24
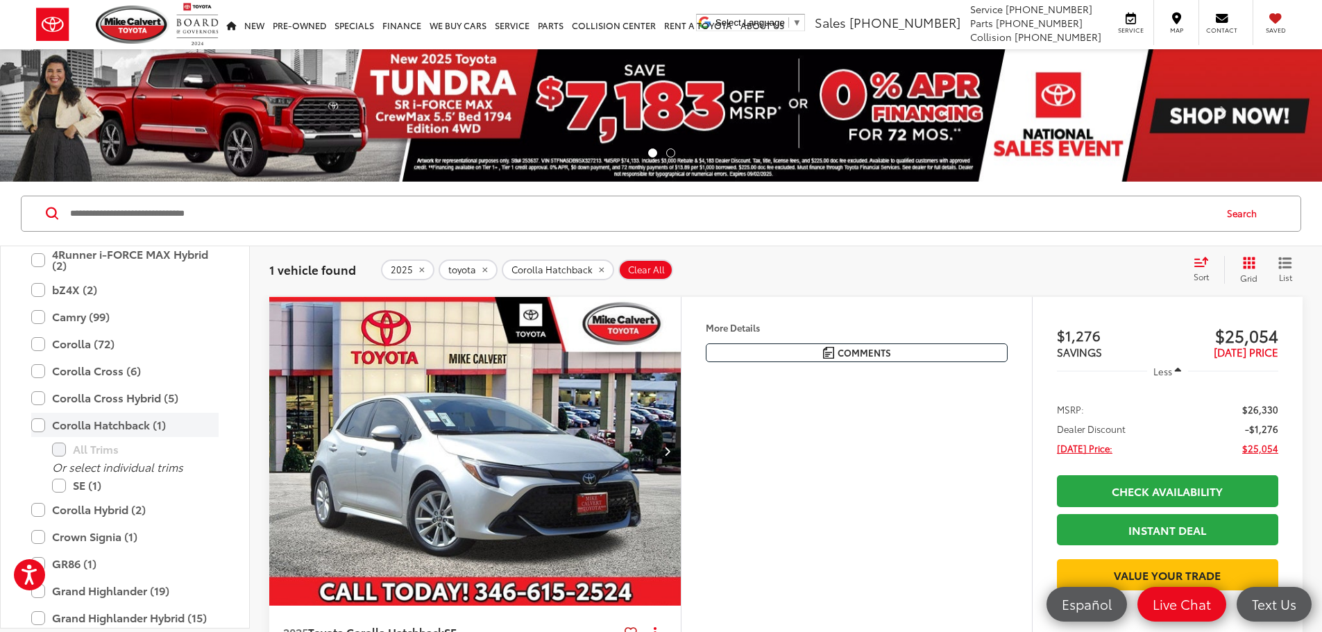
click at [37, 425] on label "Corolla Hatchback (1)" at bounding box center [124, 425] width 187 height 24
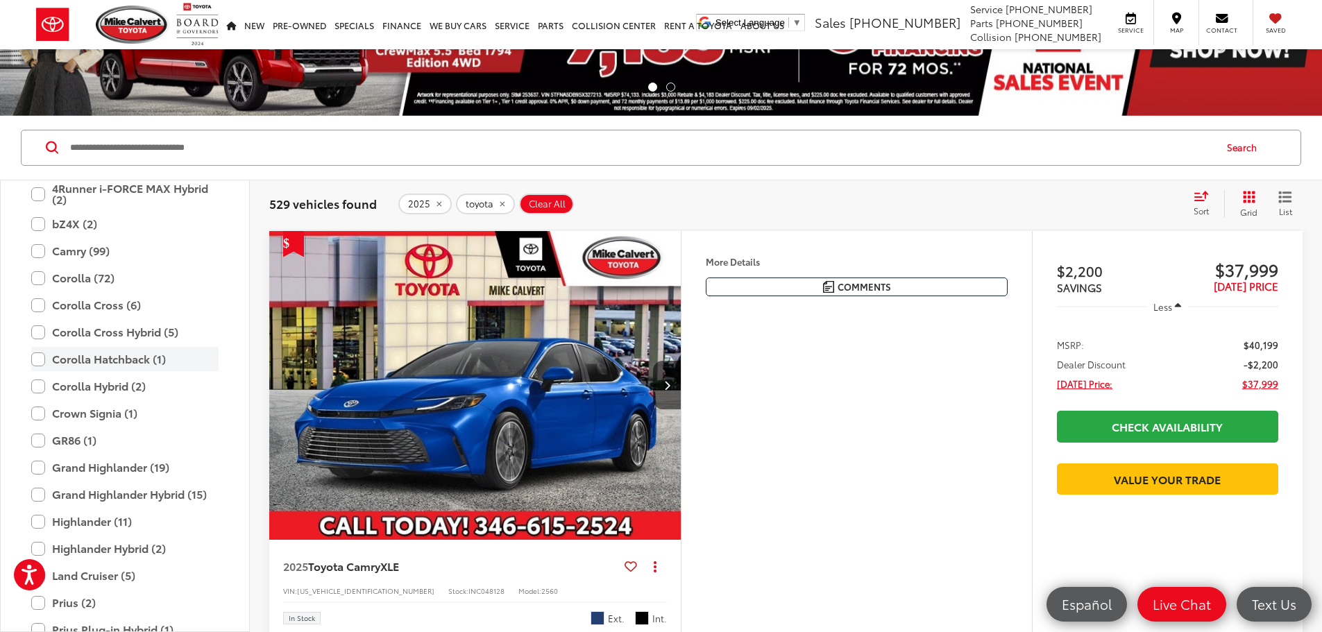
scroll to position [69, 0]
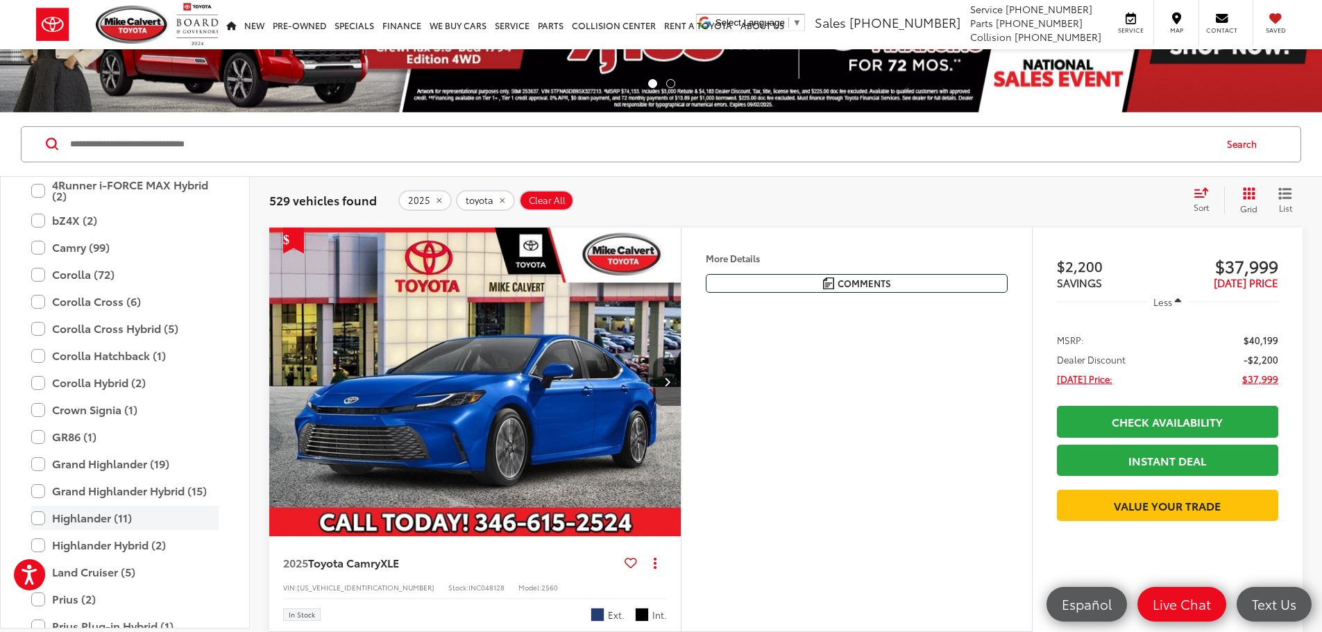
click at [40, 516] on label "Highlander (11)" at bounding box center [124, 518] width 187 height 24
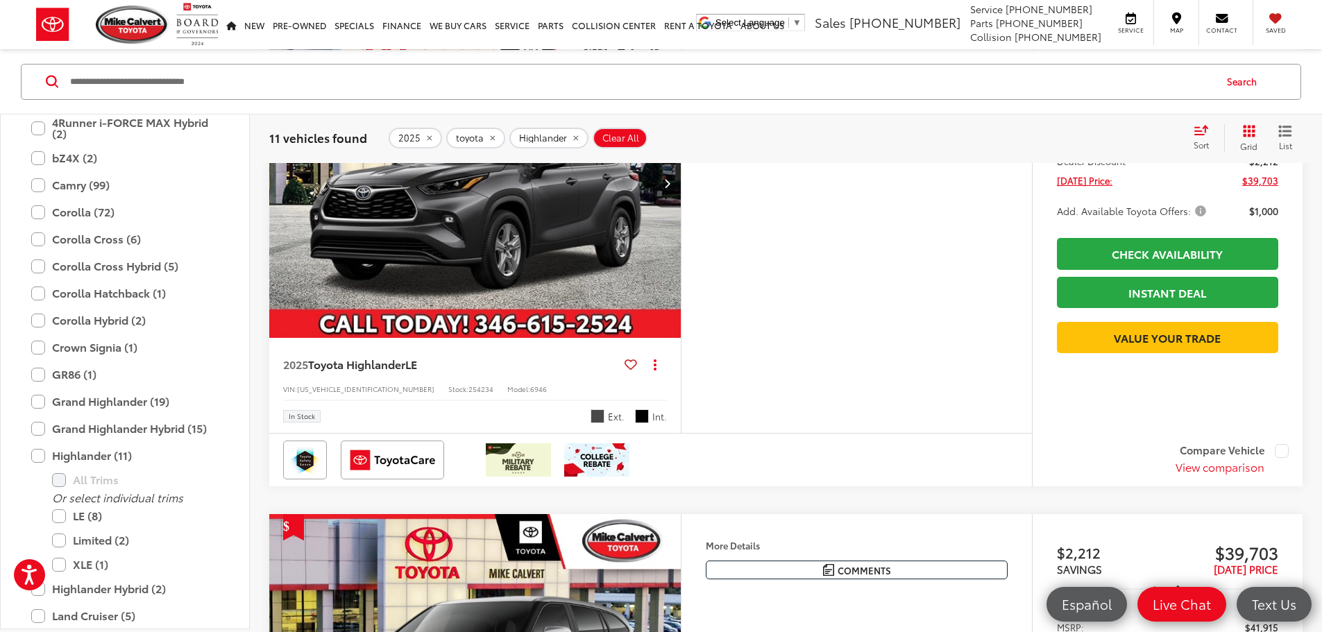
scroll to position [278, 0]
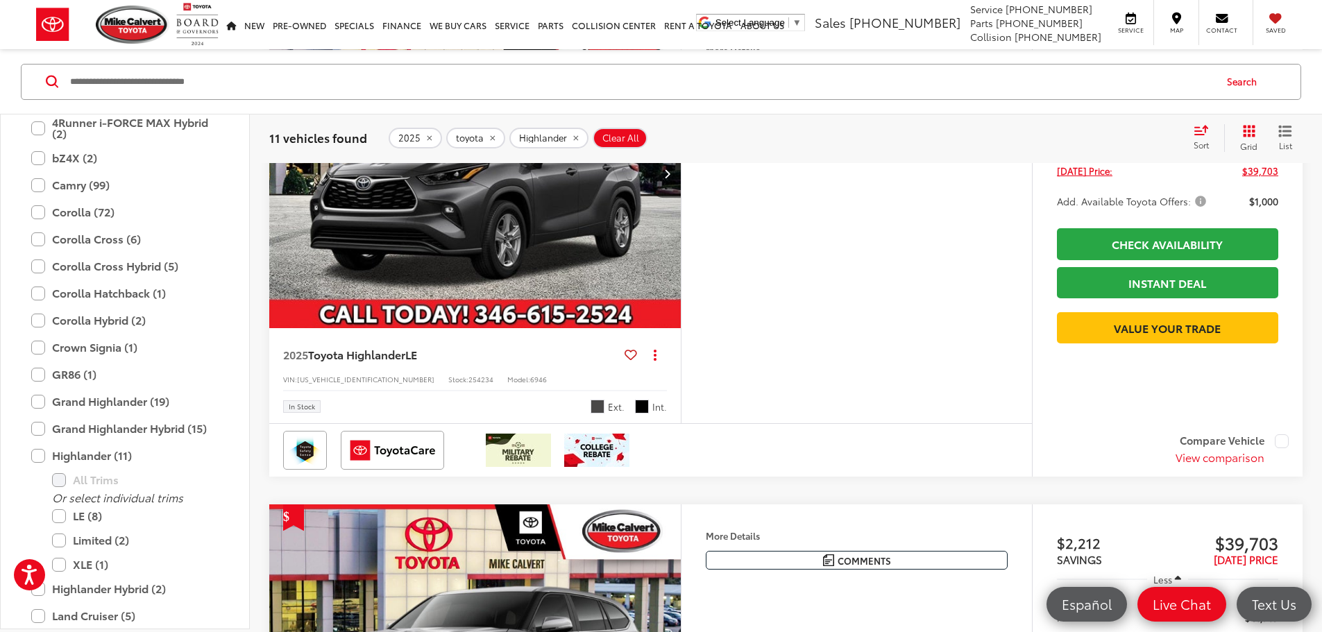
click at [576, 283] on img "2025 Toyota Highlander LE 0" at bounding box center [476, 174] width 414 height 310
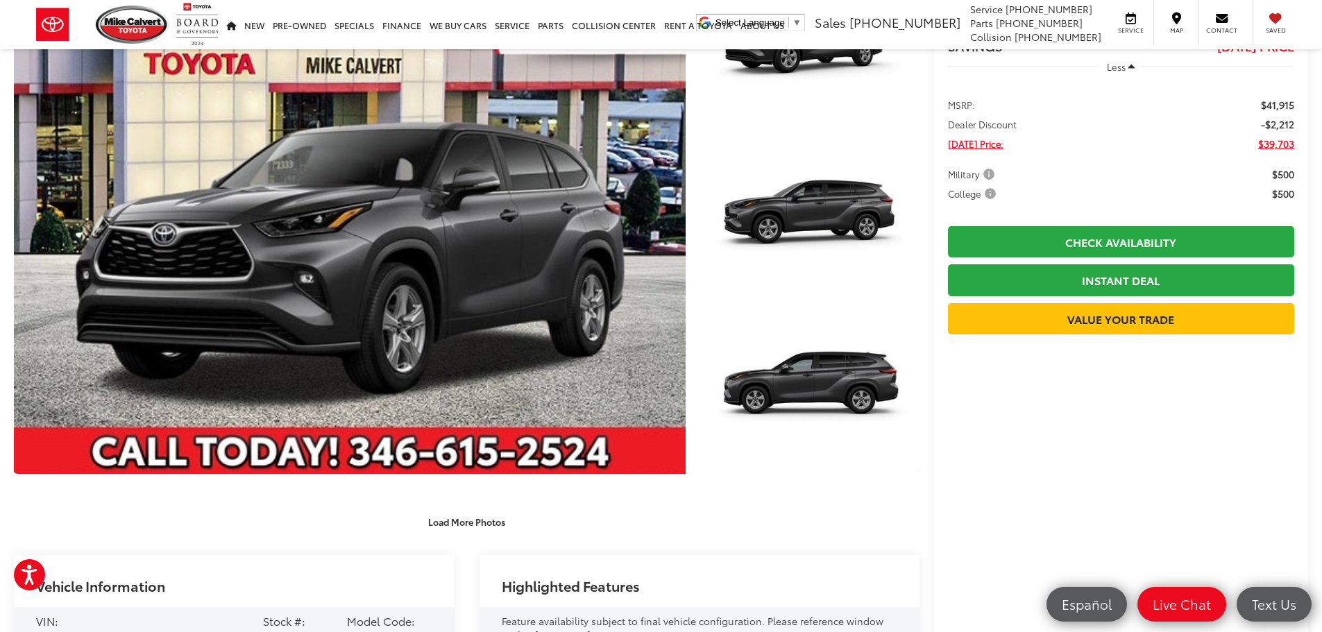
scroll to position [208, 0]
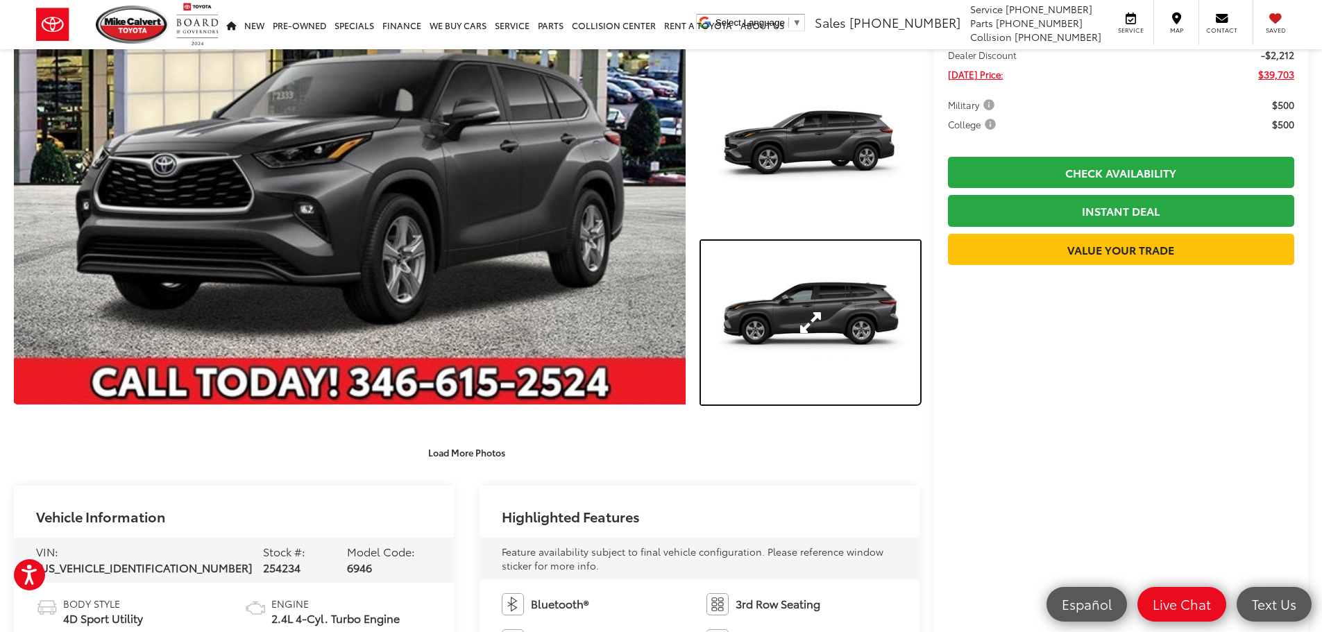
click at [812, 307] on link "Expand Photo 3" at bounding box center [810, 323] width 219 height 165
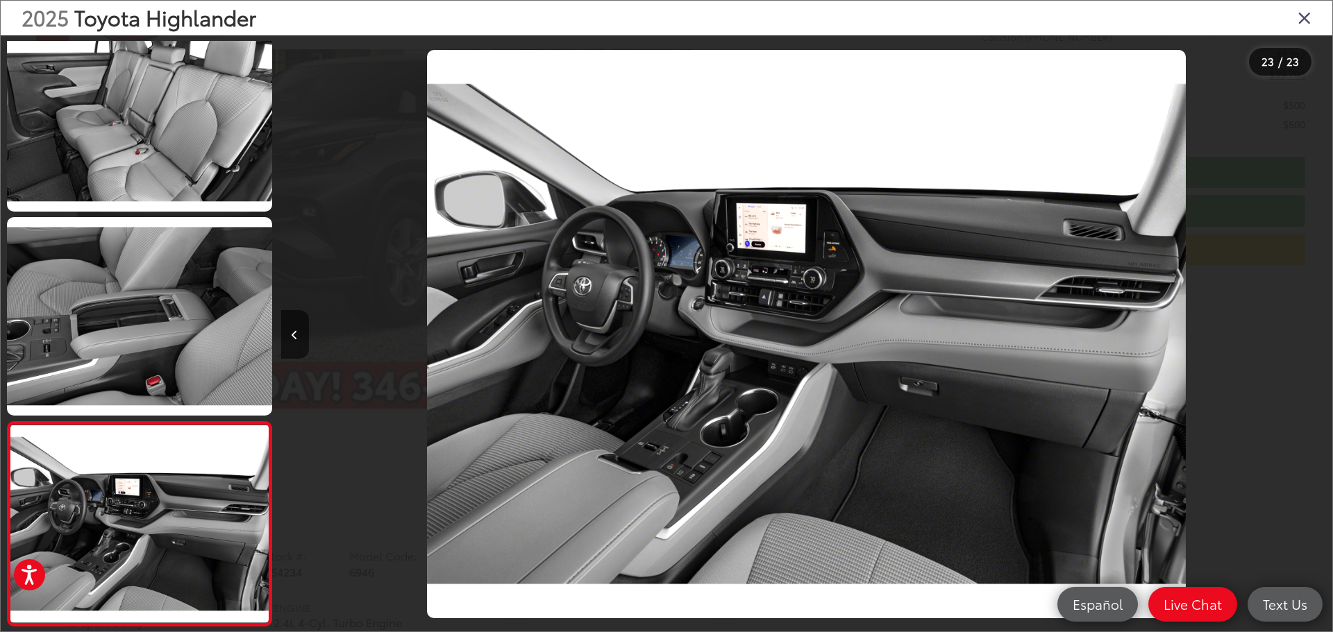
scroll to position [0, 23033]
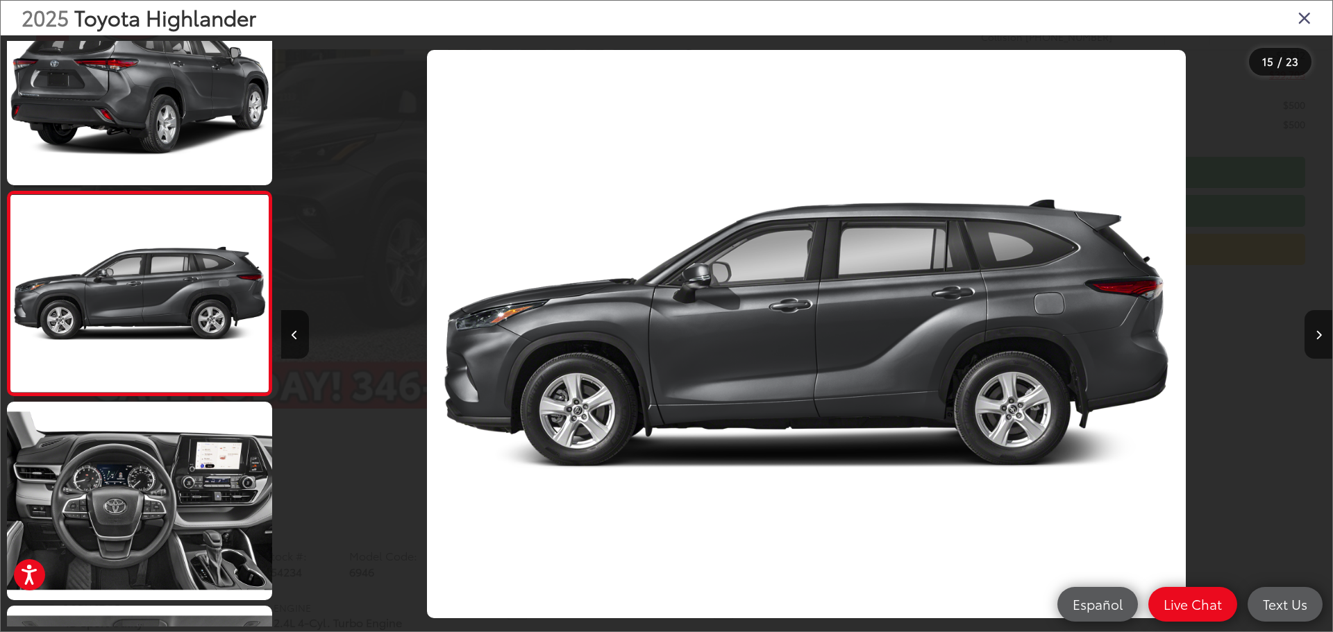
click at [1302, 15] on icon "Close gallery" at bounding box center [1304, 17] width 14 height 18
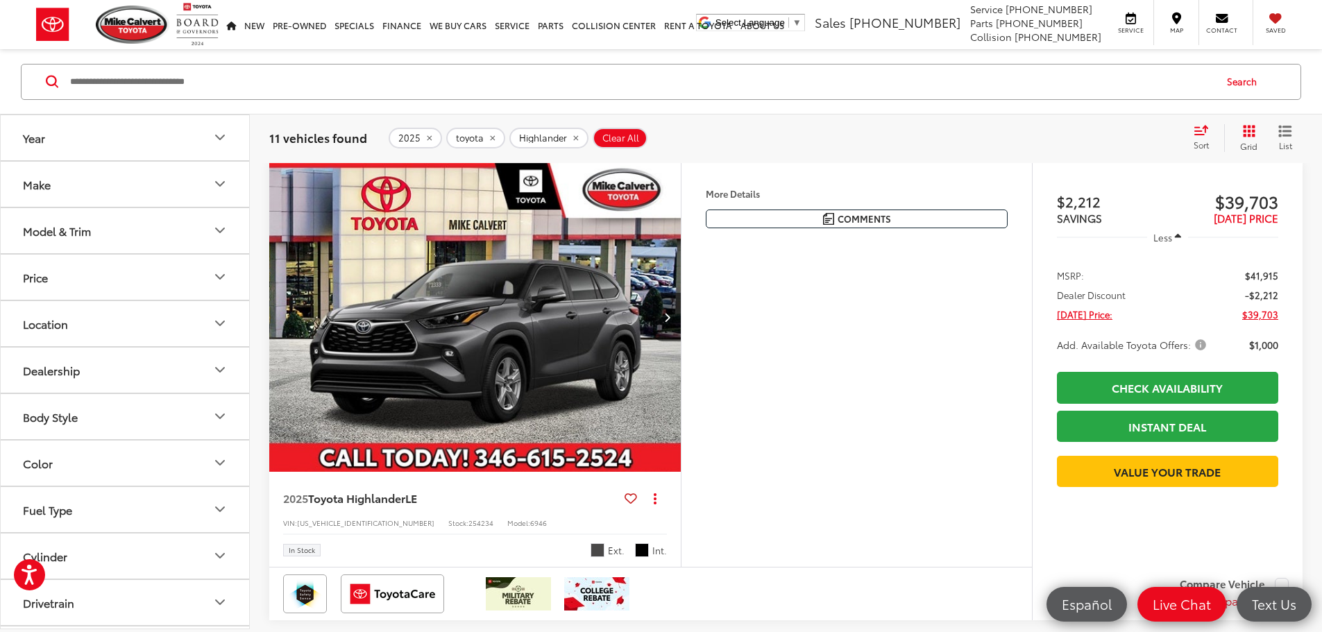
scroll to position [139, 0]
